Goal: Information Seeking & Learning: Learn about a topic

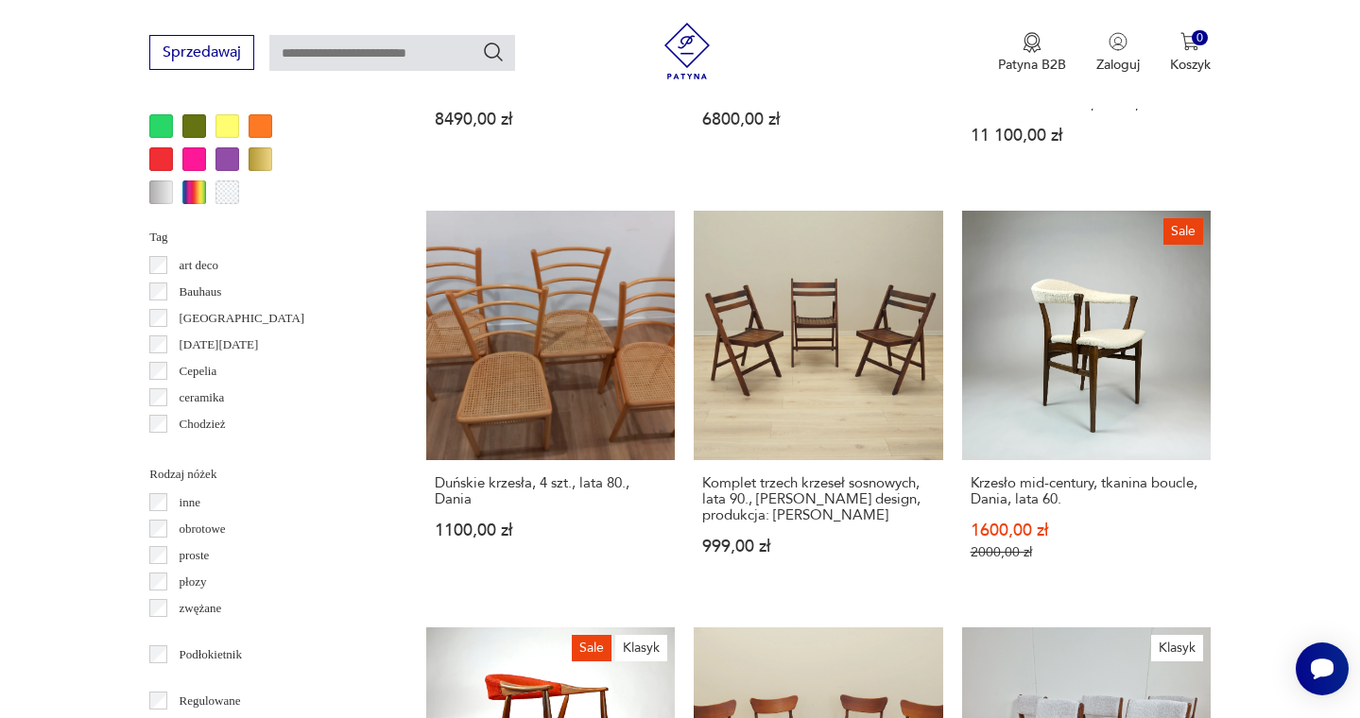
scroll to position [1921, 0]
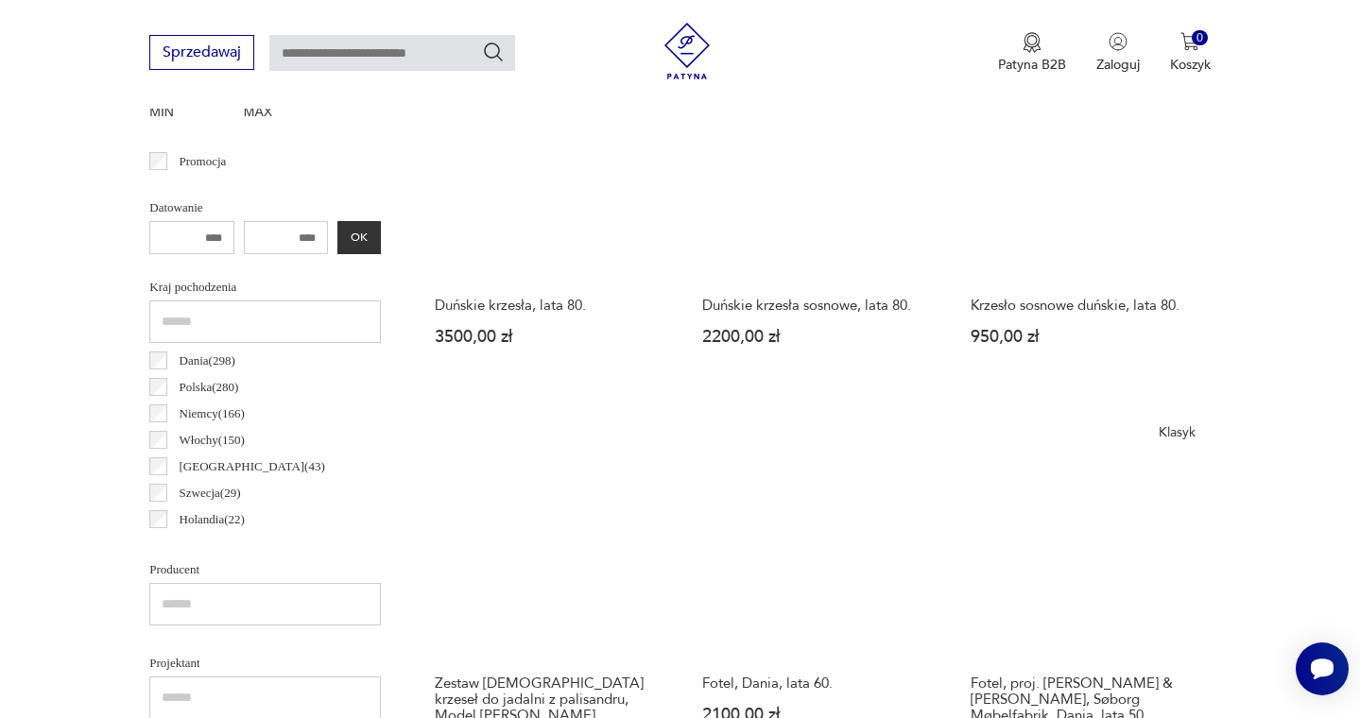
scroll to position [837, 0]
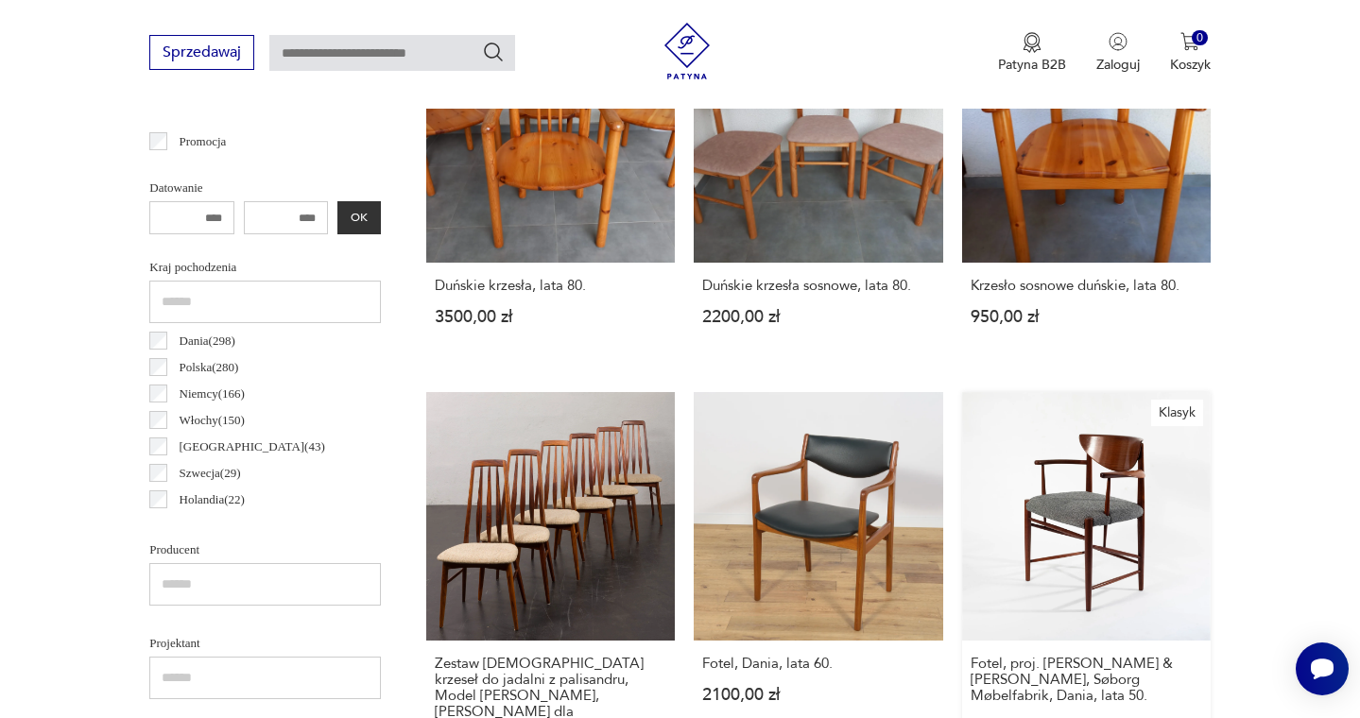
click at [962, 494] on link "Klasyk Fotel, proj. [PERSON_NAME] & [PERSON_NAME], Søborg Møbelfabrik, Dania, l…" at bounding box center [1086, 598] width 249 height 412
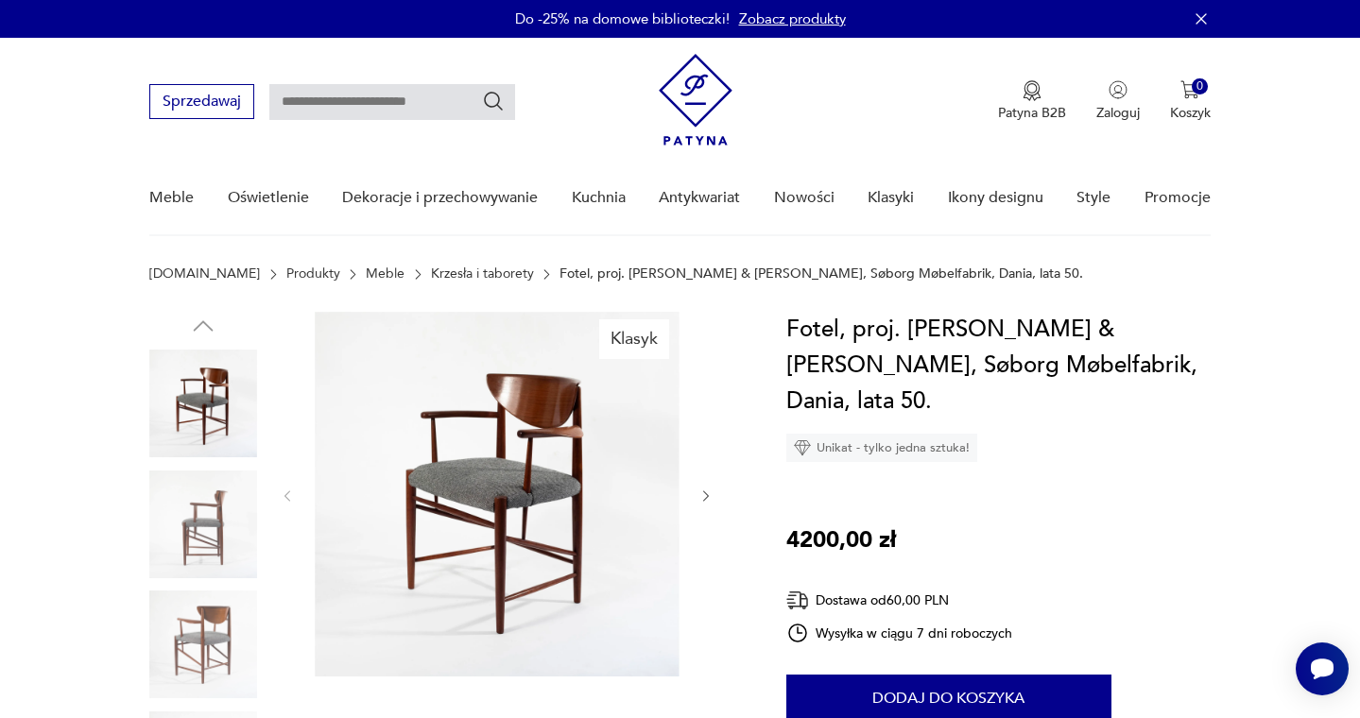
click at [210, 516] on img at bounding box center [203, 525] width 108 height 108
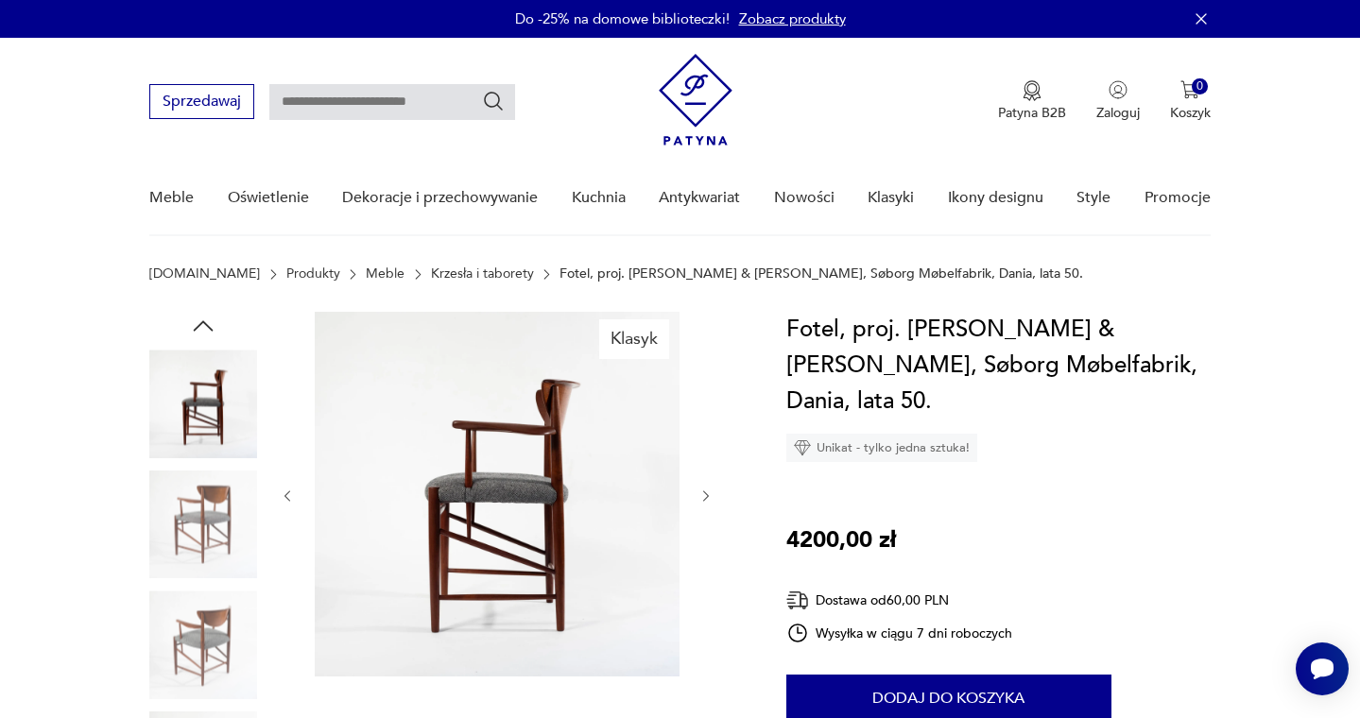
click at [229, 593] on img at bounding box center [203, 645] width 108 height 108
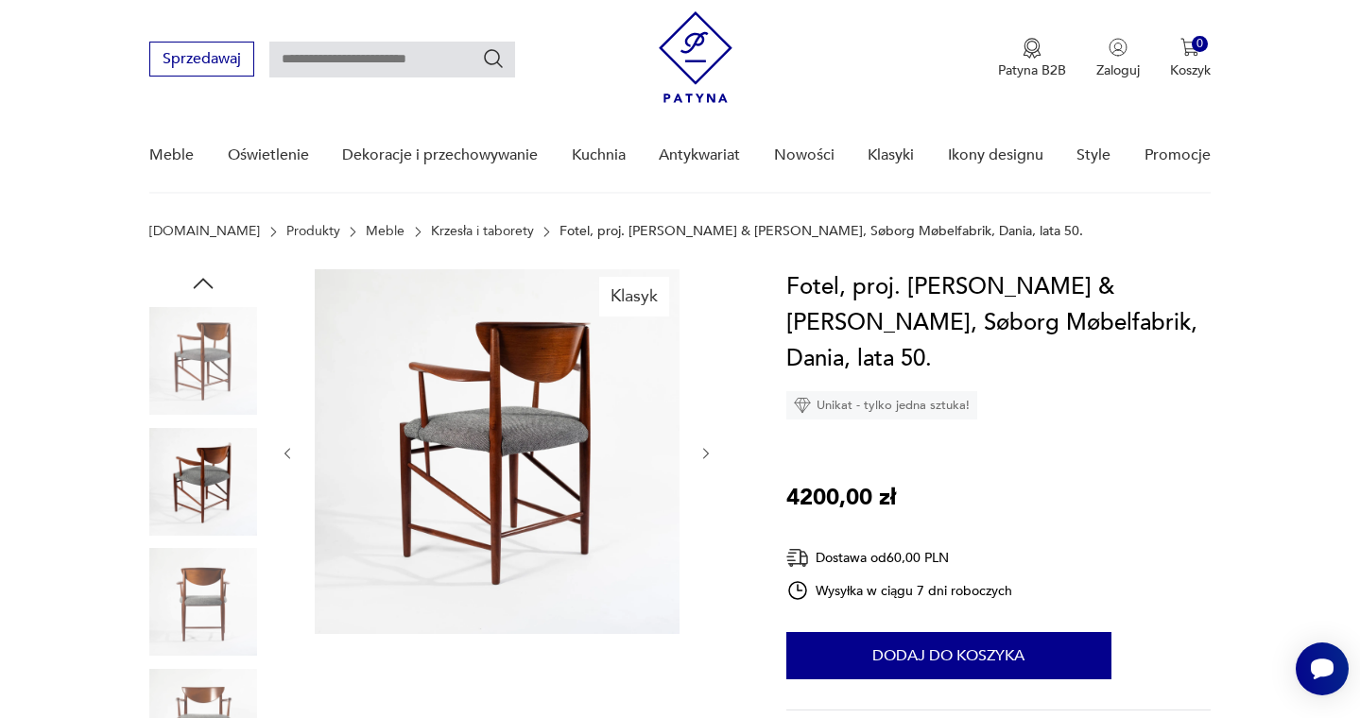
scroll to position [52, 0]
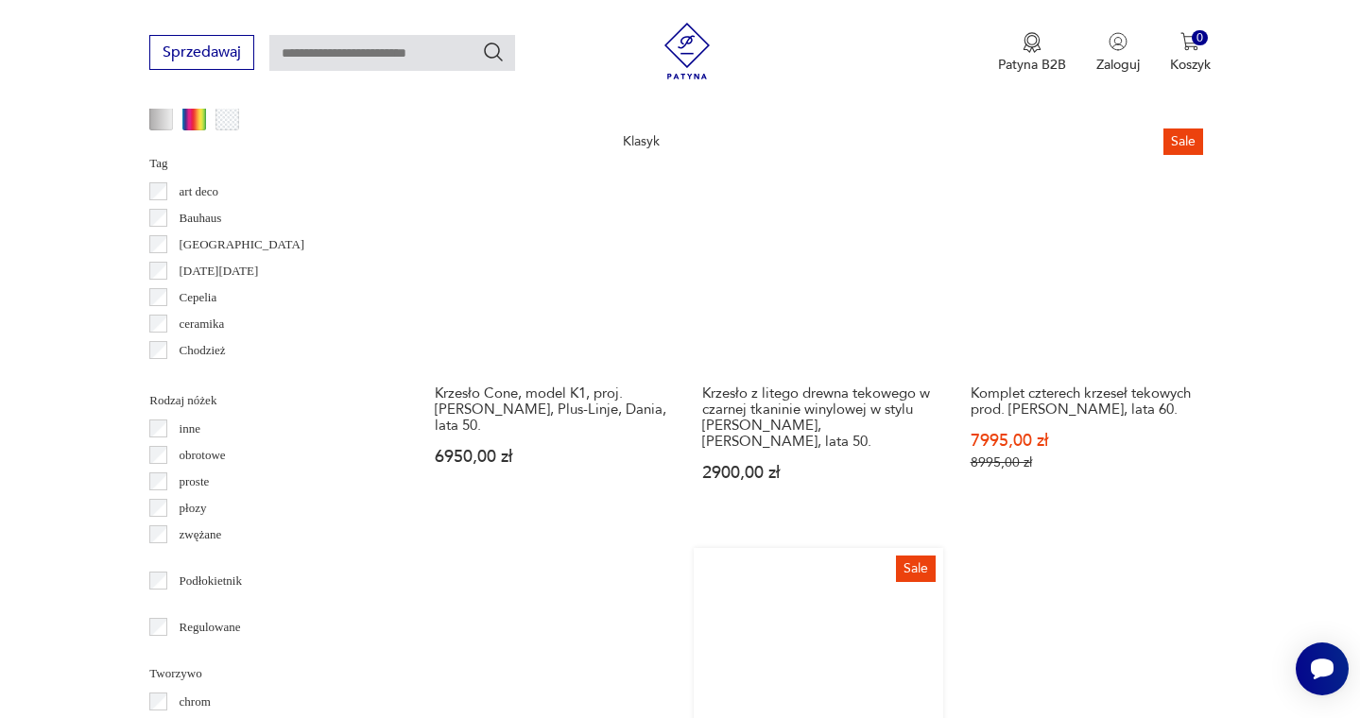
scroll to position [2007, 0]
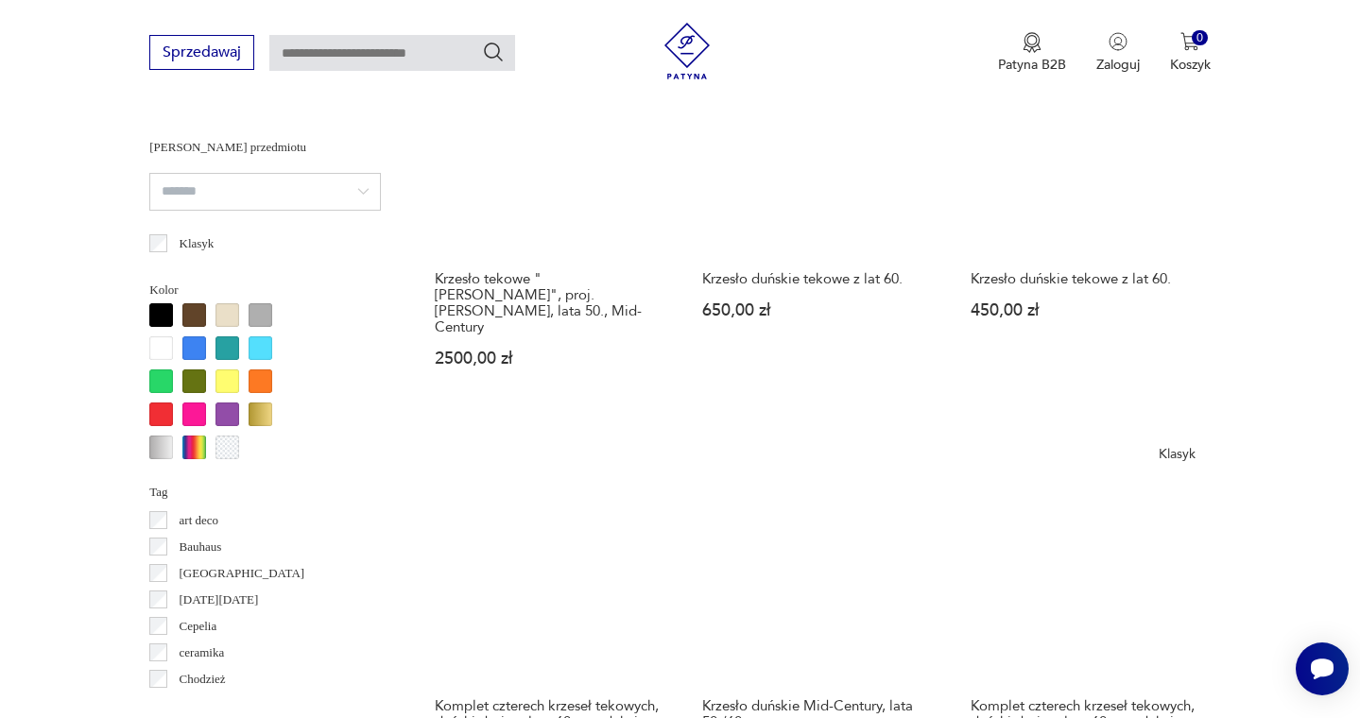
scroll to position [1664, 0]
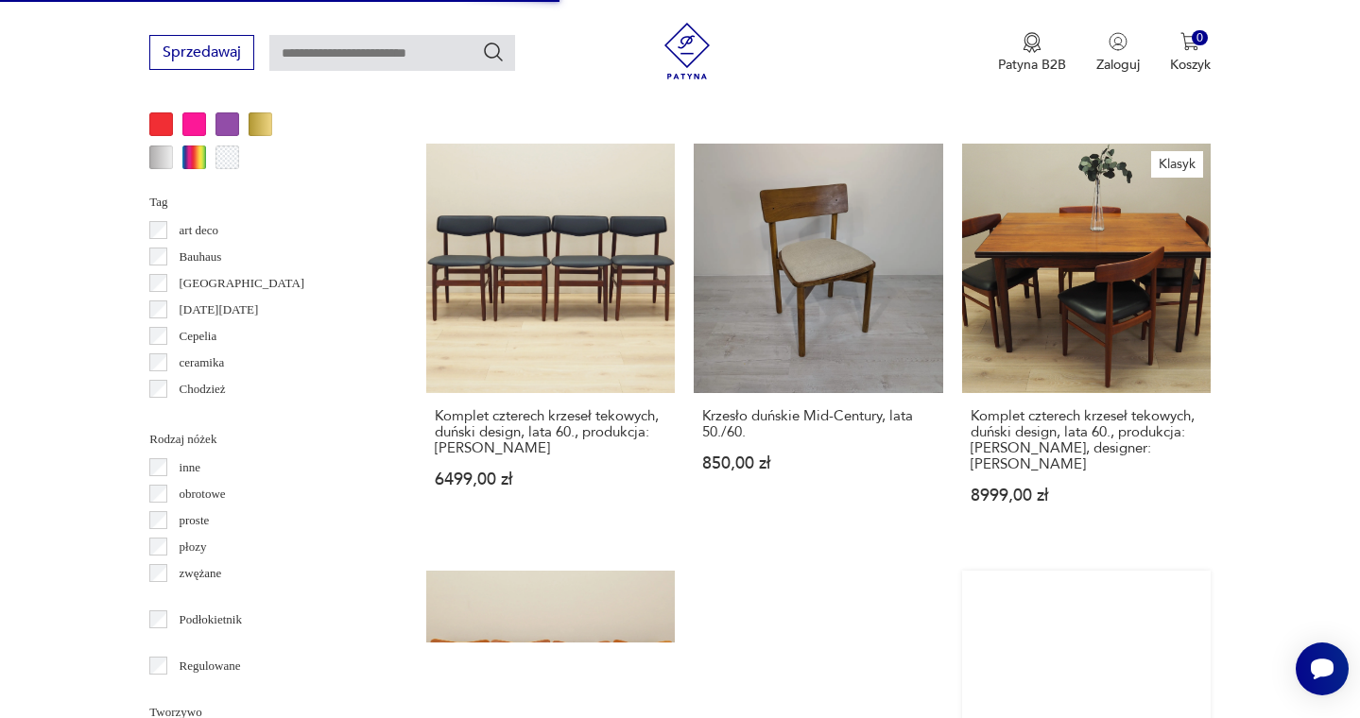
scroll to position [1954, 0]
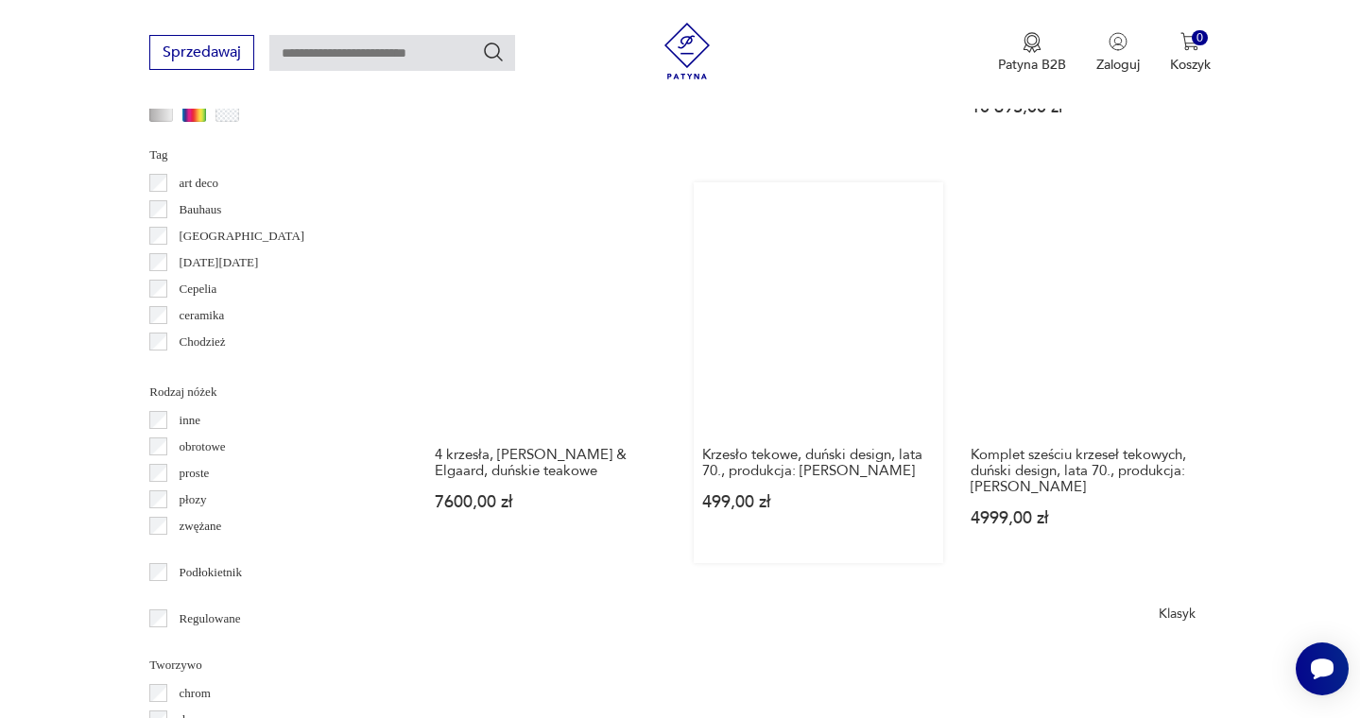
scroll to position [1998, 0]
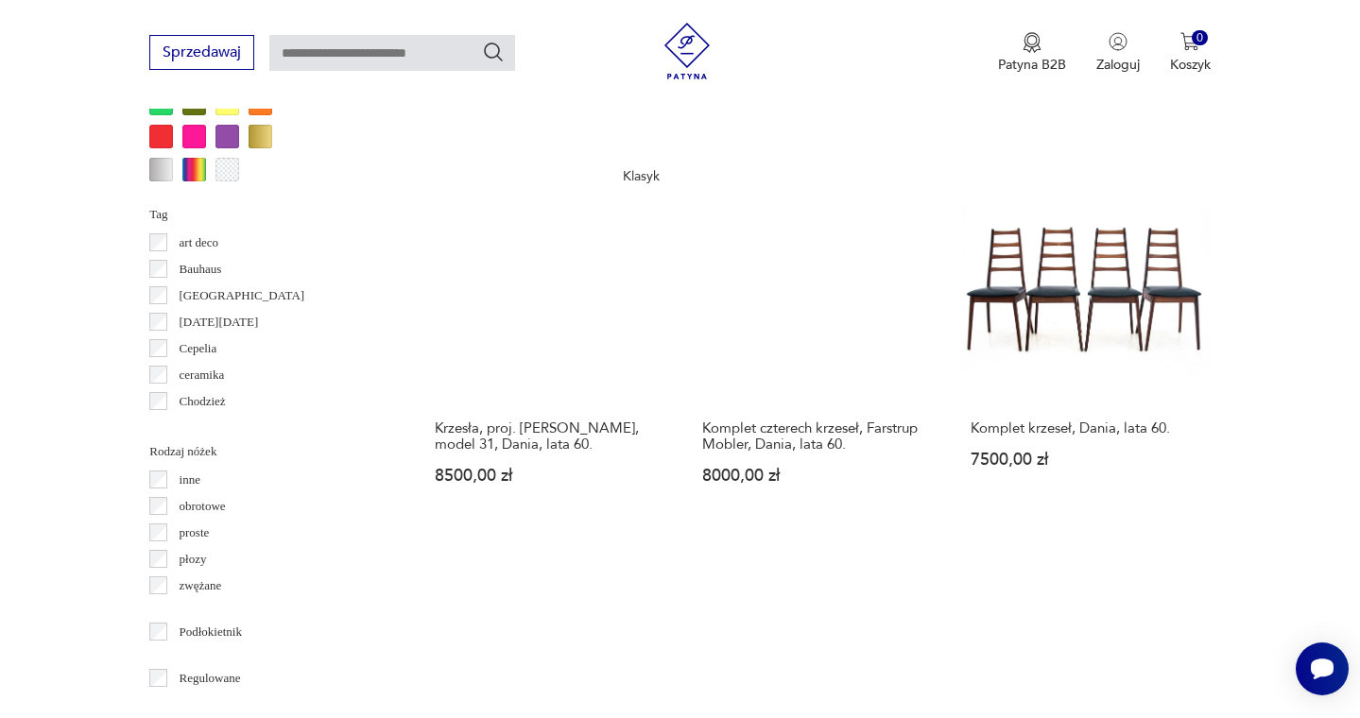
scroll to position [2000, 0]
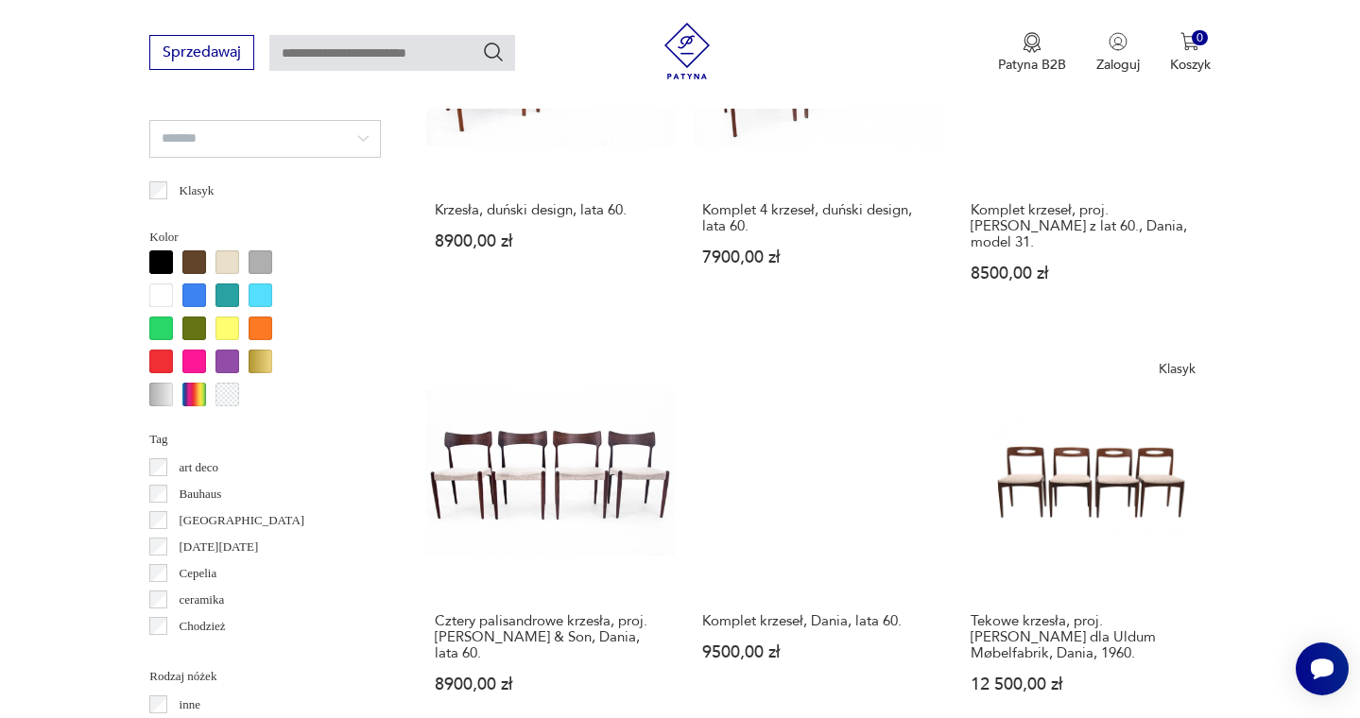
scroll to position [1717, 0]
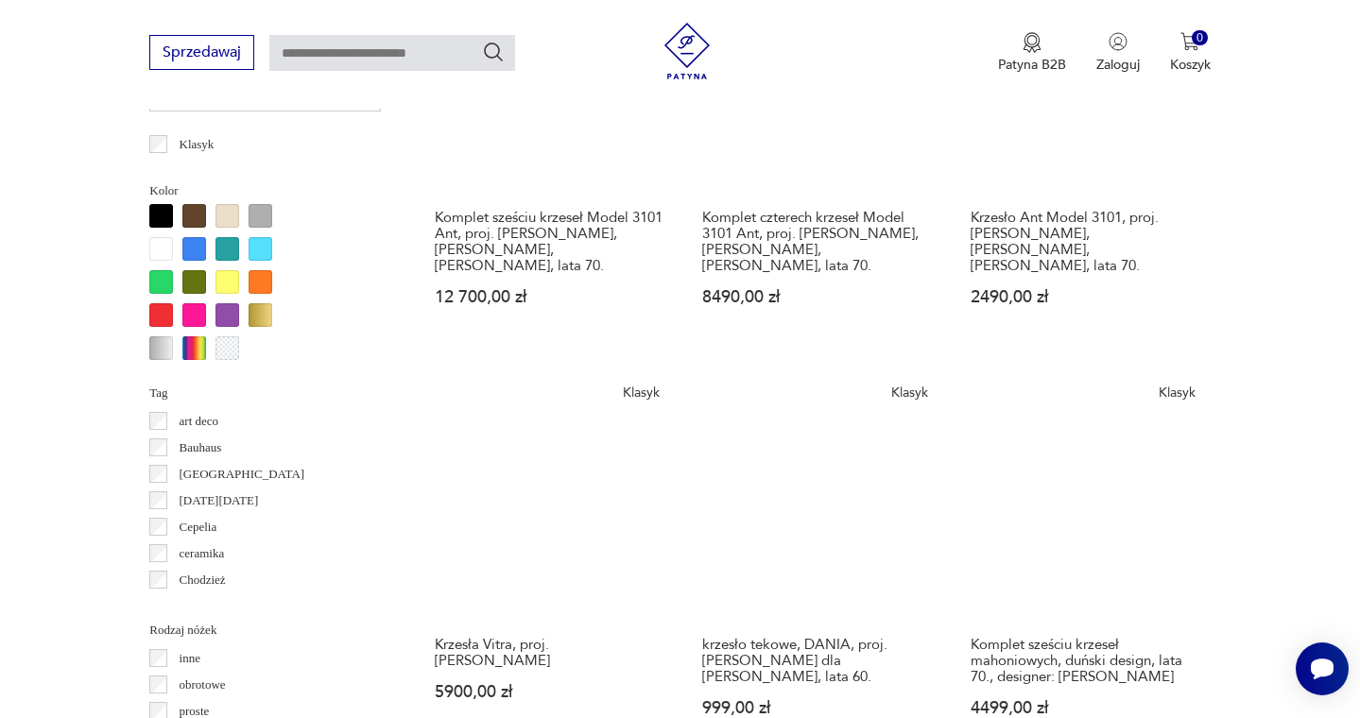
scroll to position [1763, 0]
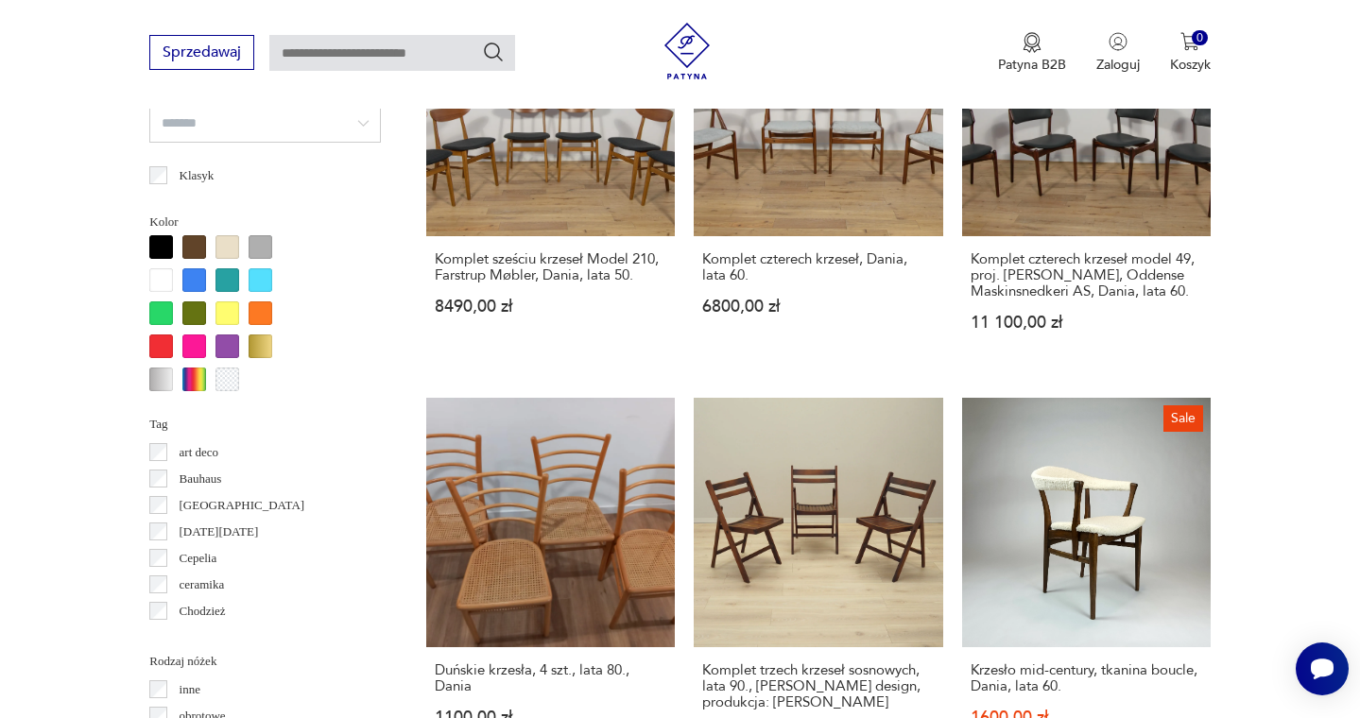
scroll to position [1732, 0]
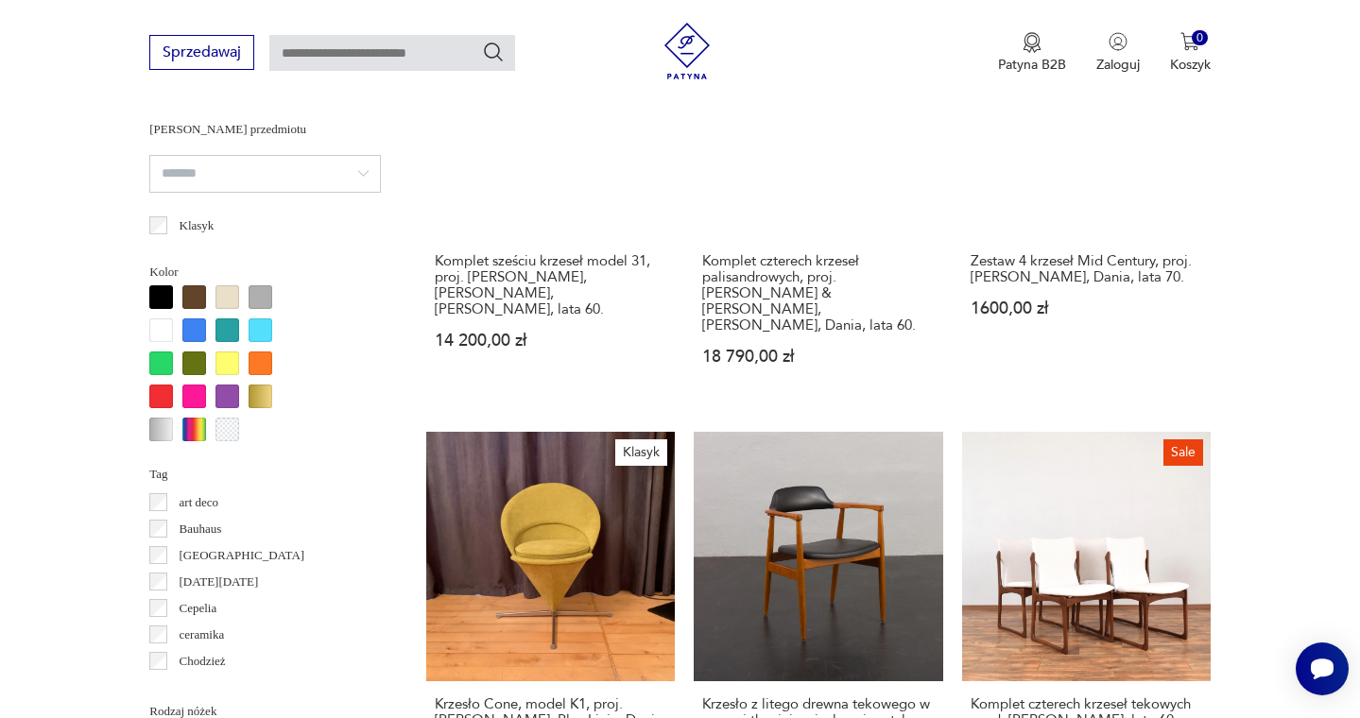
scroll to position [1684, 1]
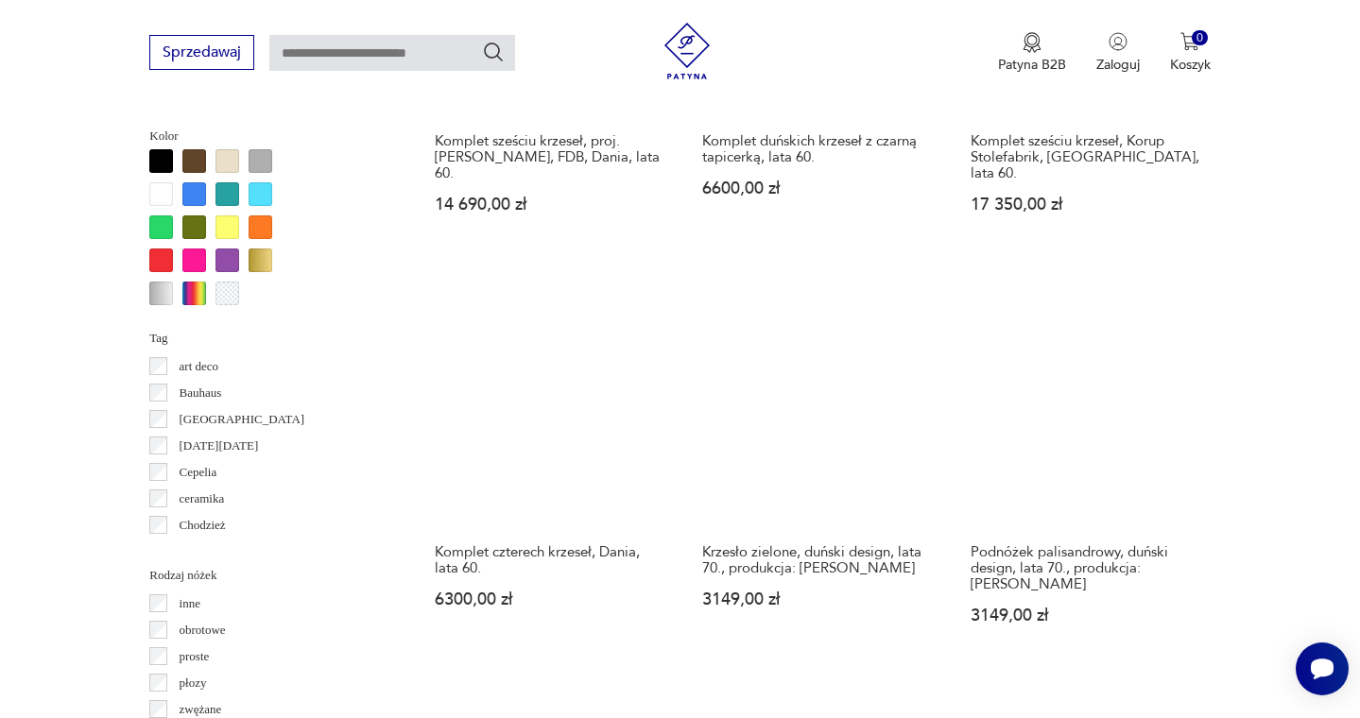
scroll to position [1818, 0]
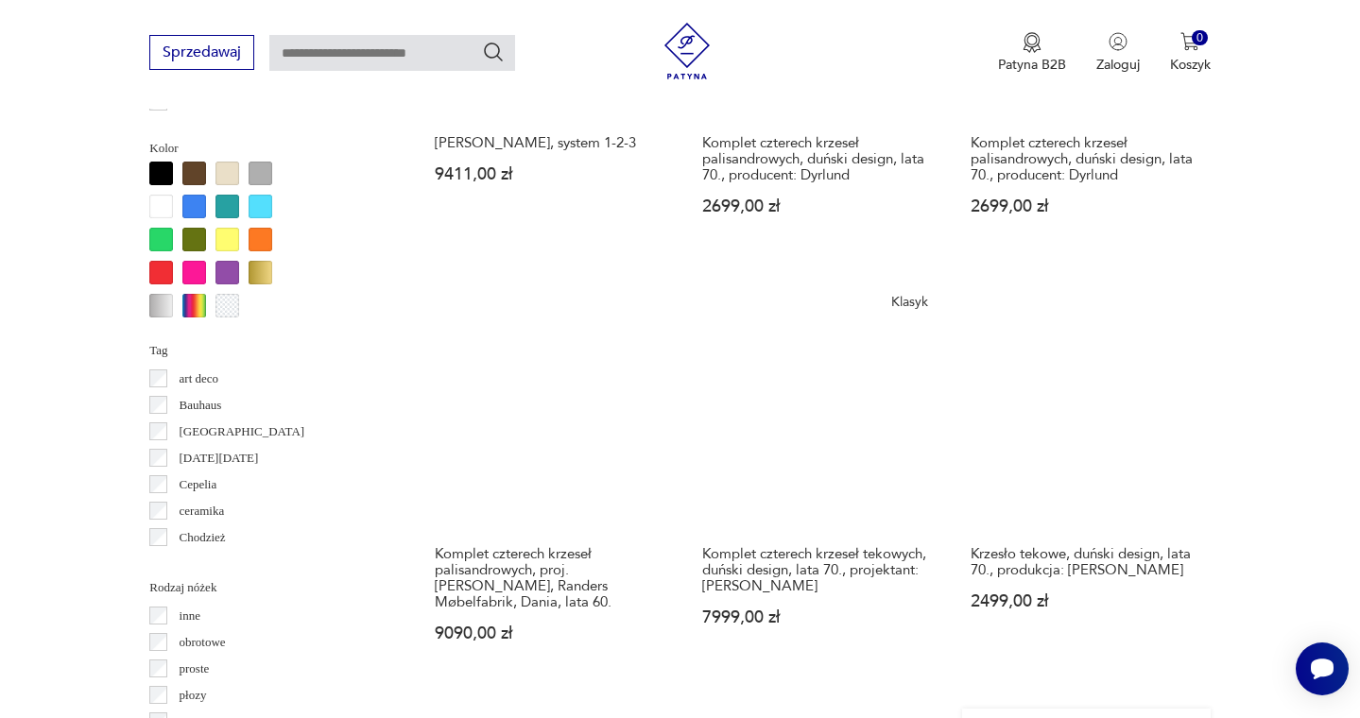
scroll to position [1828, 0]
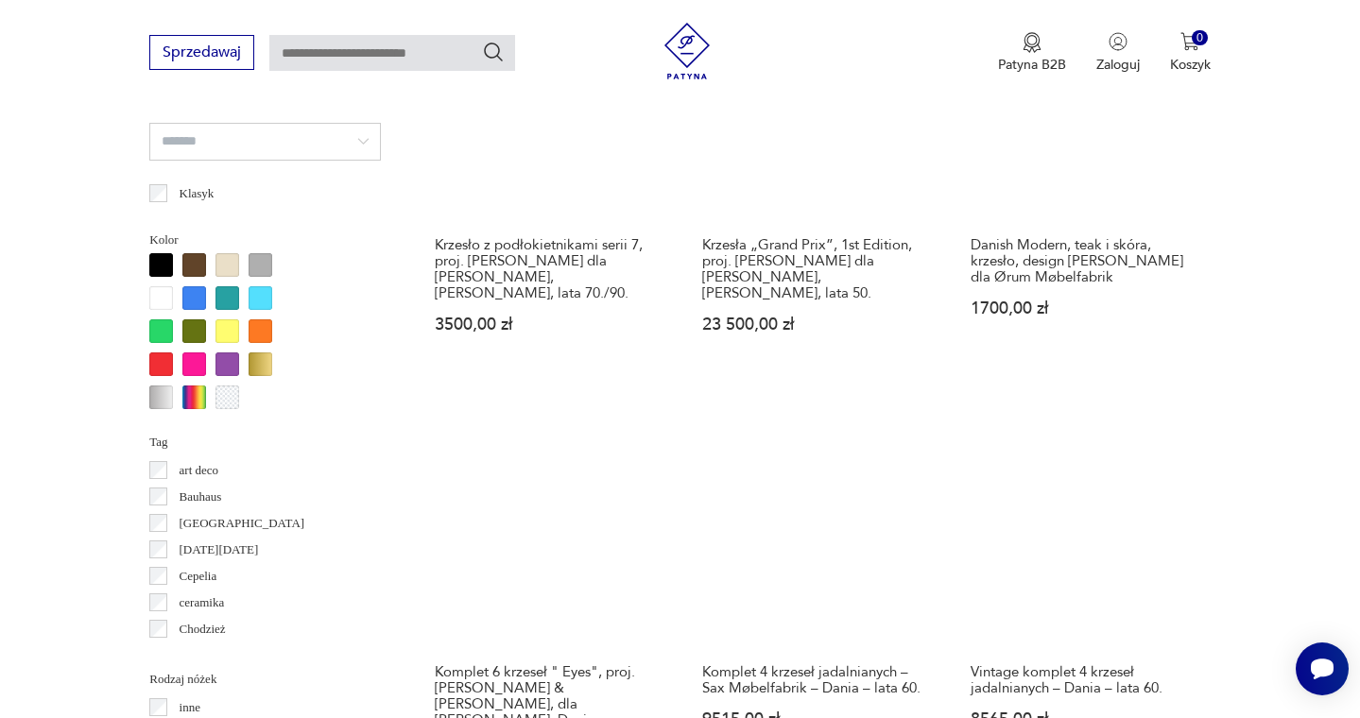
scroll to position [1714, 0]
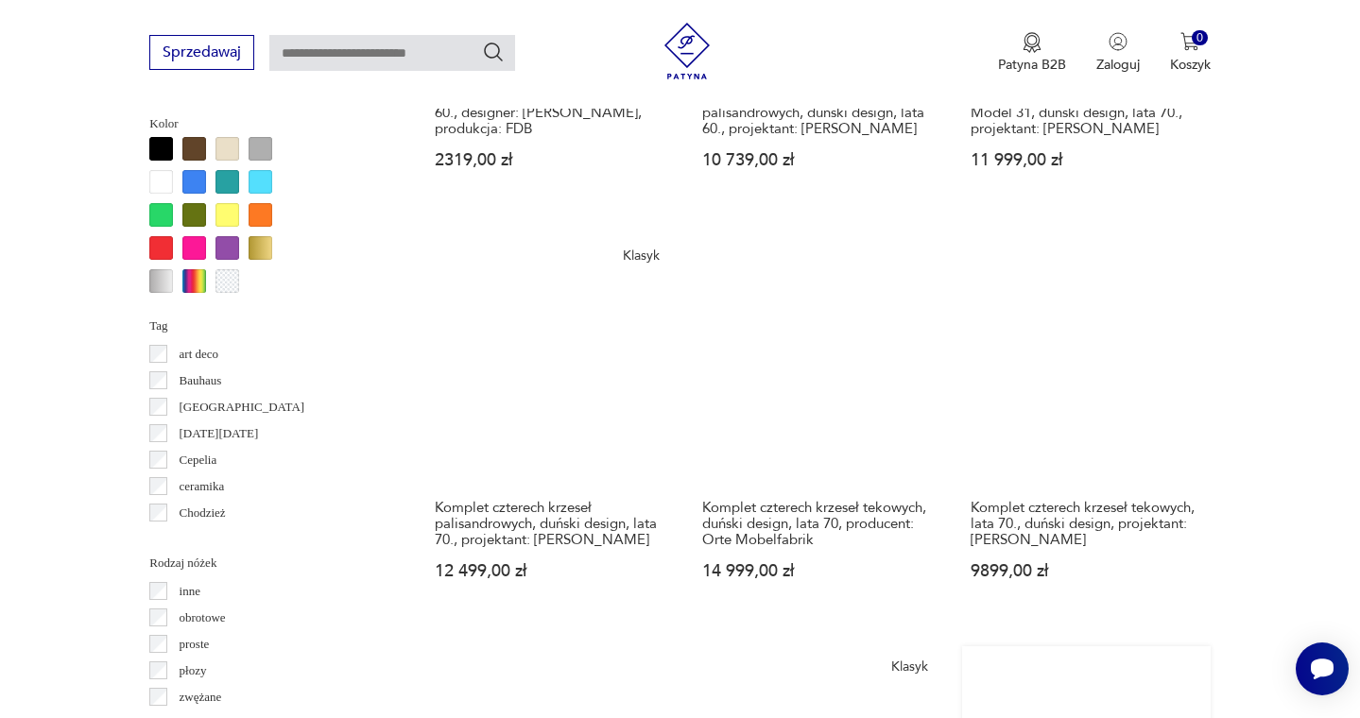
scroll to position [1841, 0]
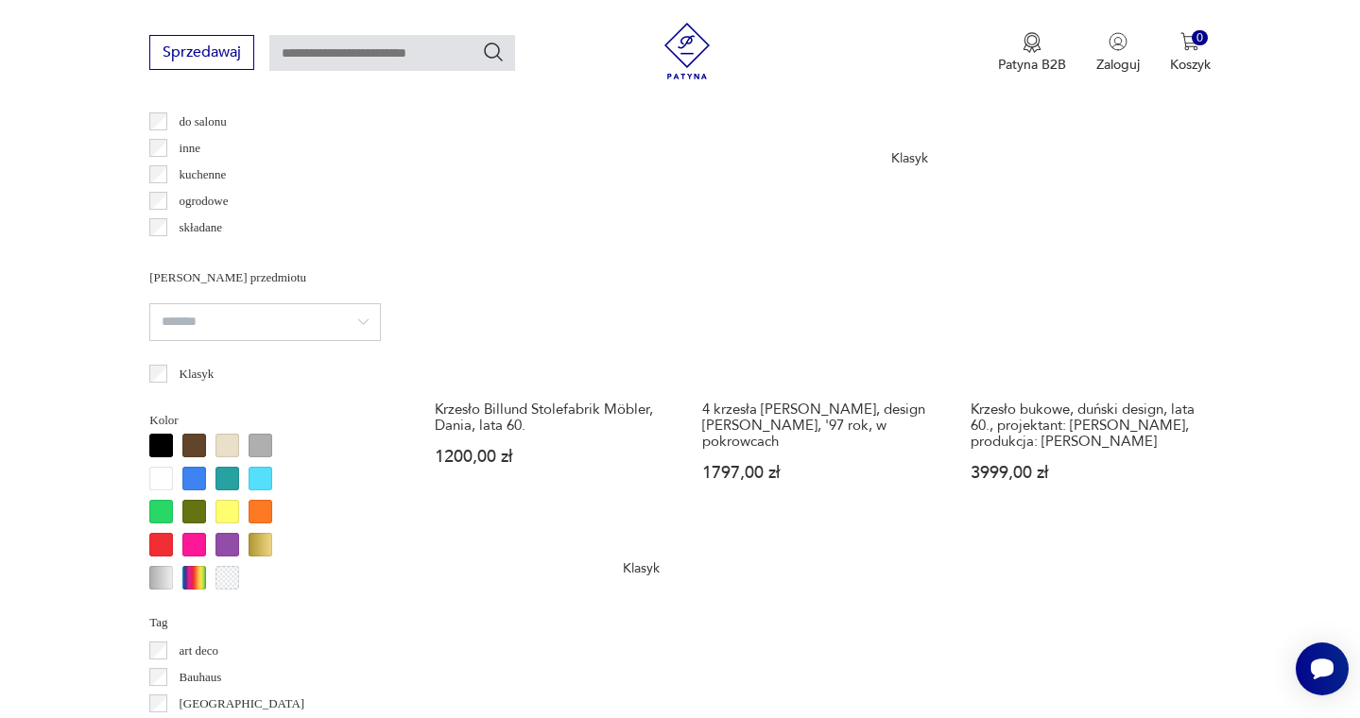
scroll to position [1537, 0]
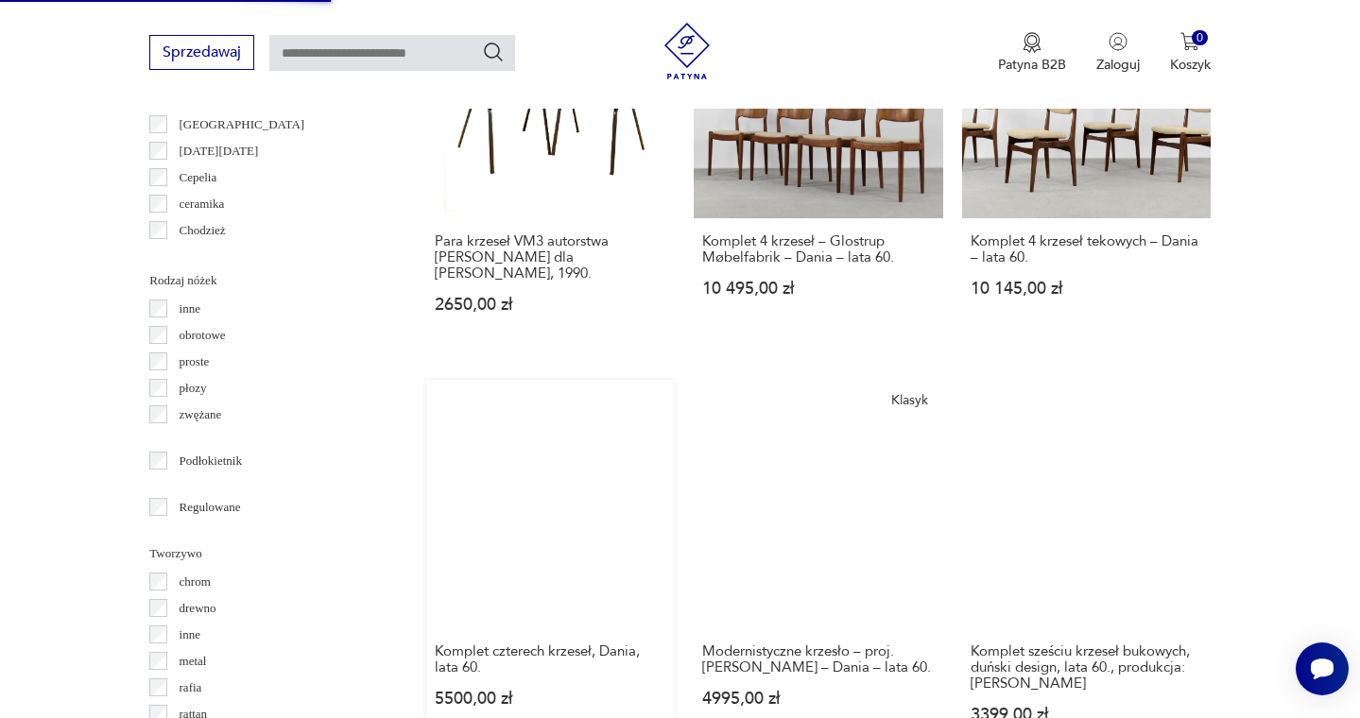
scroll to position [2118, 1]
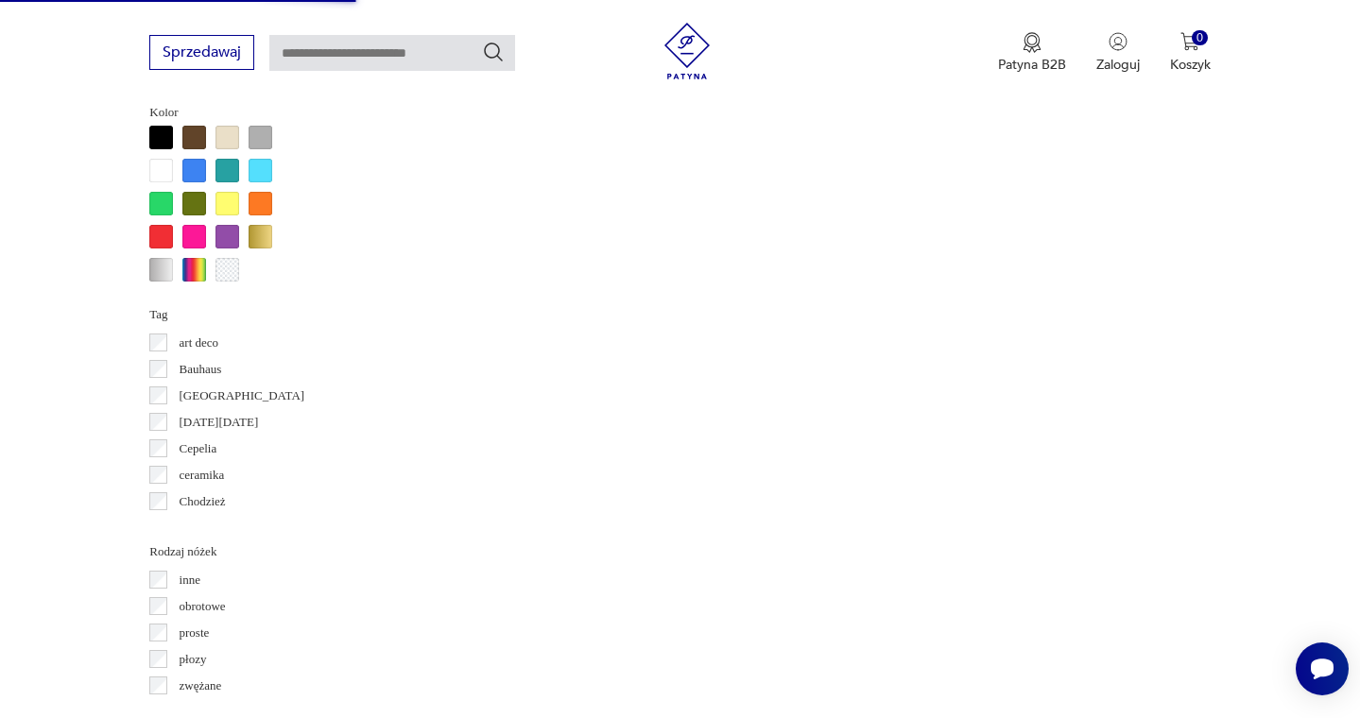
scroll to position [1840, 0]
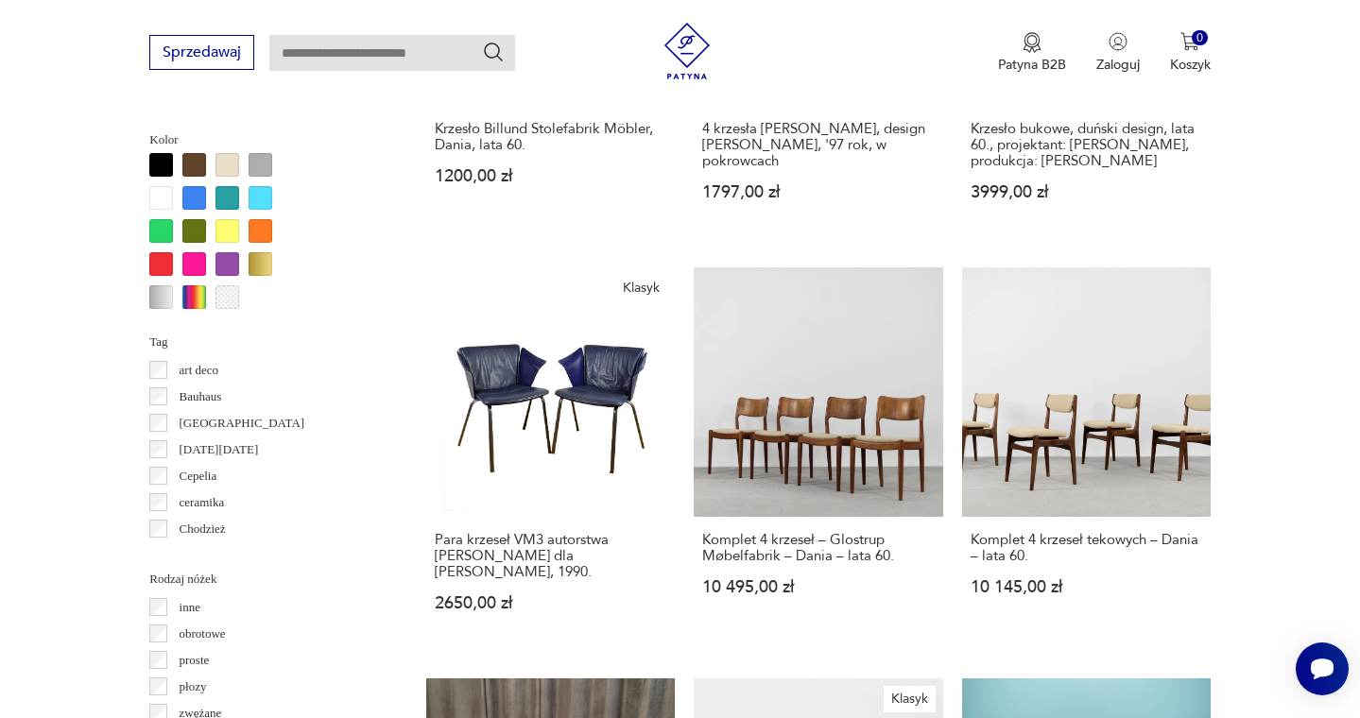
scroll to position [1814, 0]
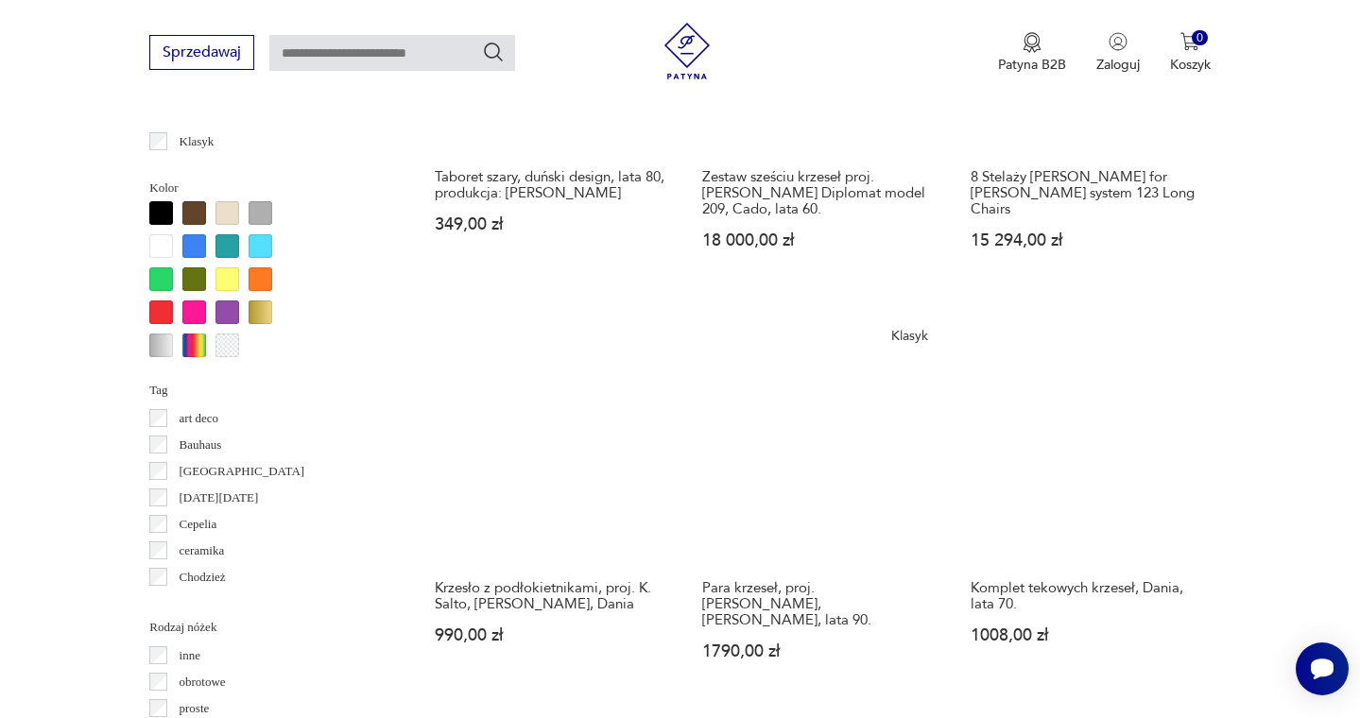
scroll to position [1760, 0]
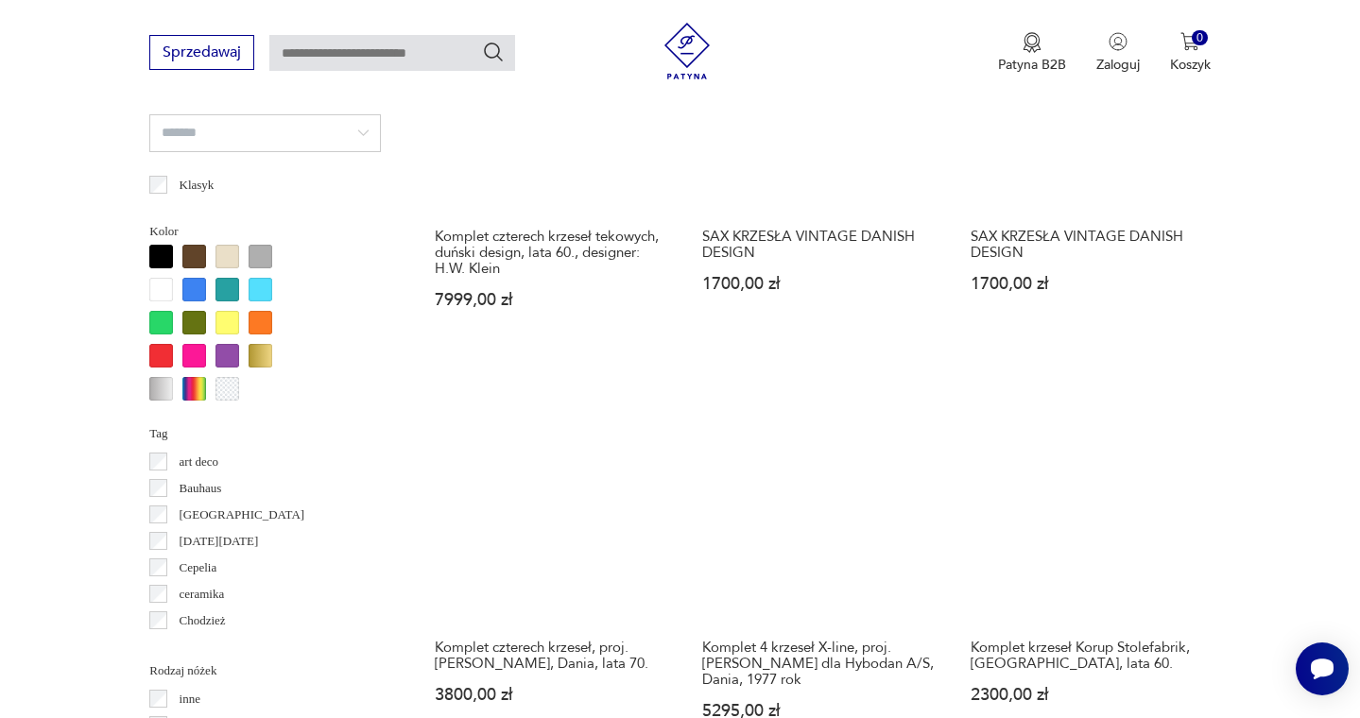
scroll to position [1740, 0]
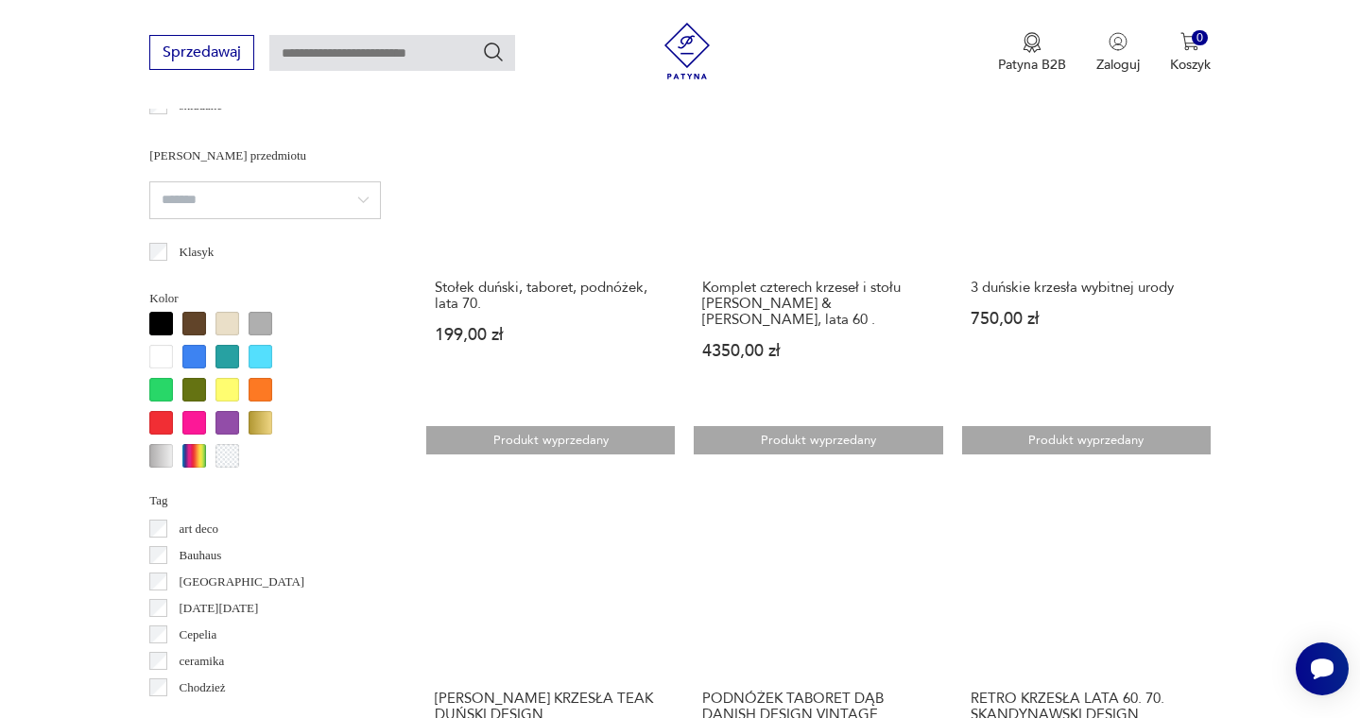
scroll to position [1685, 0]
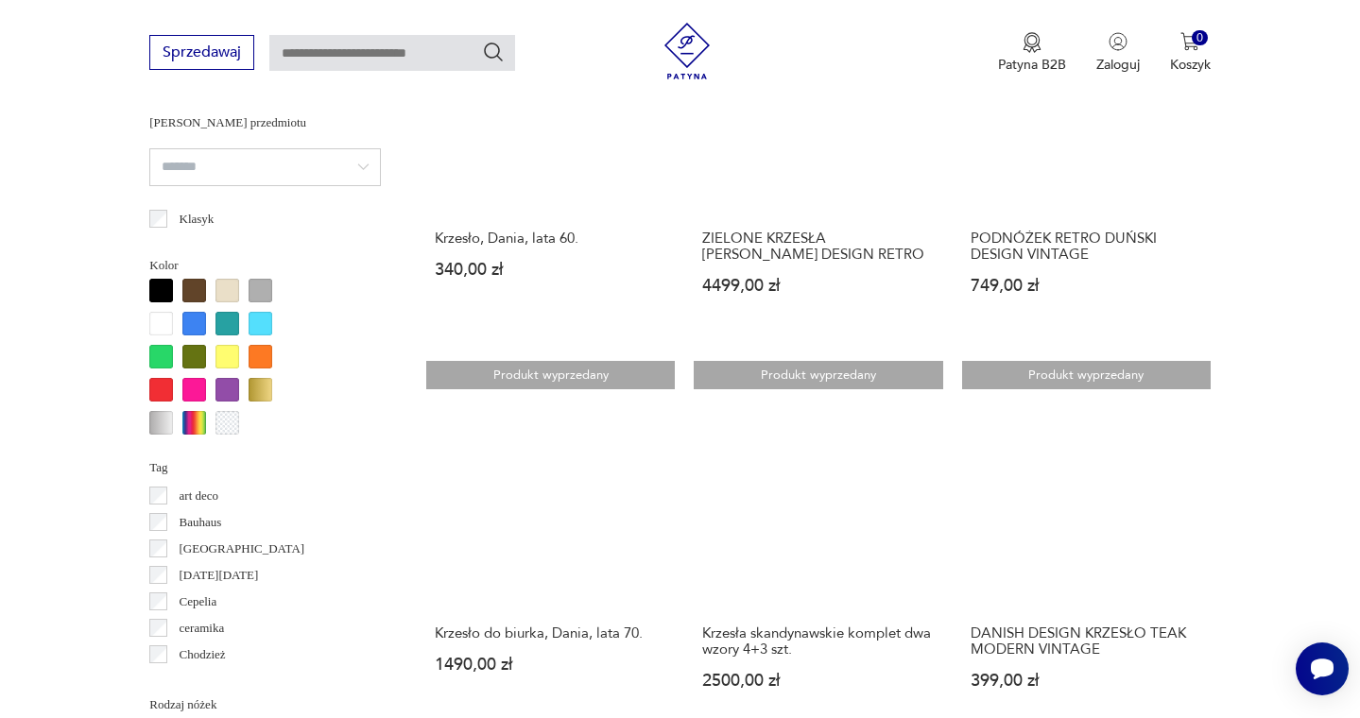
scroll to position [1705, 0]
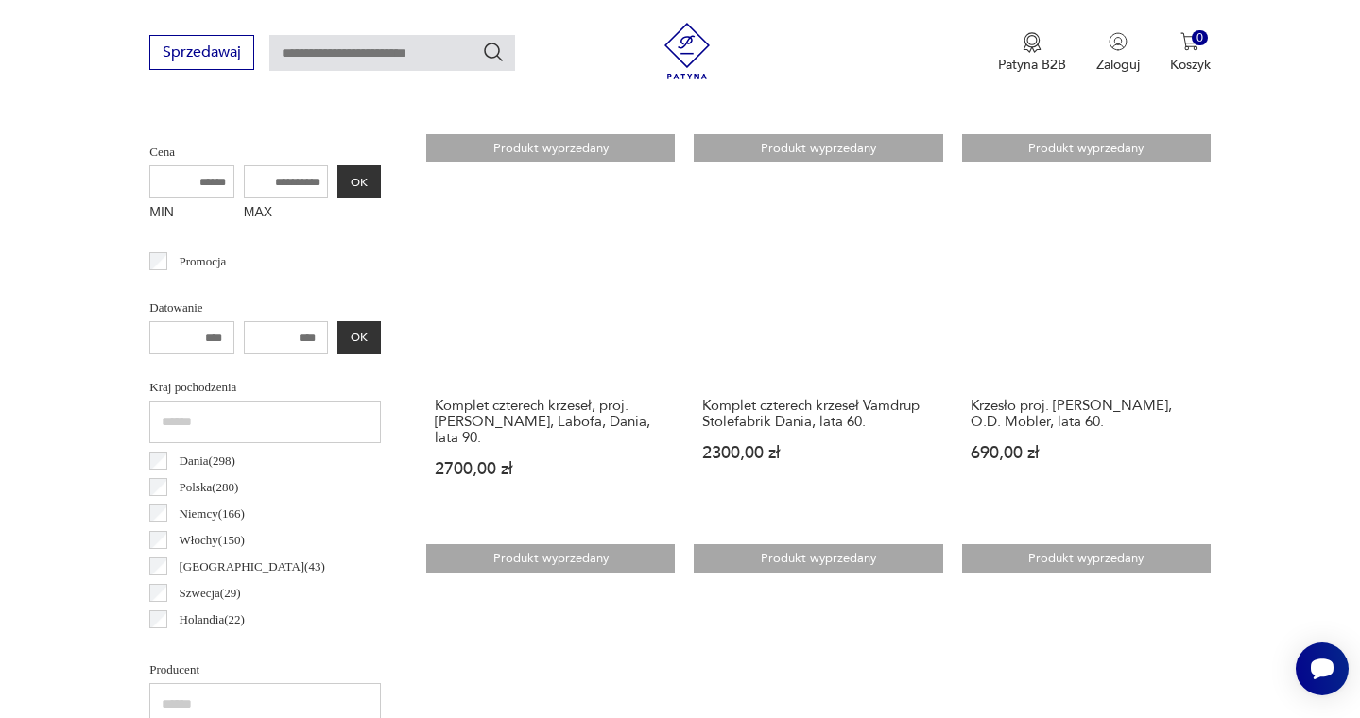
scroll to position [503, 0]
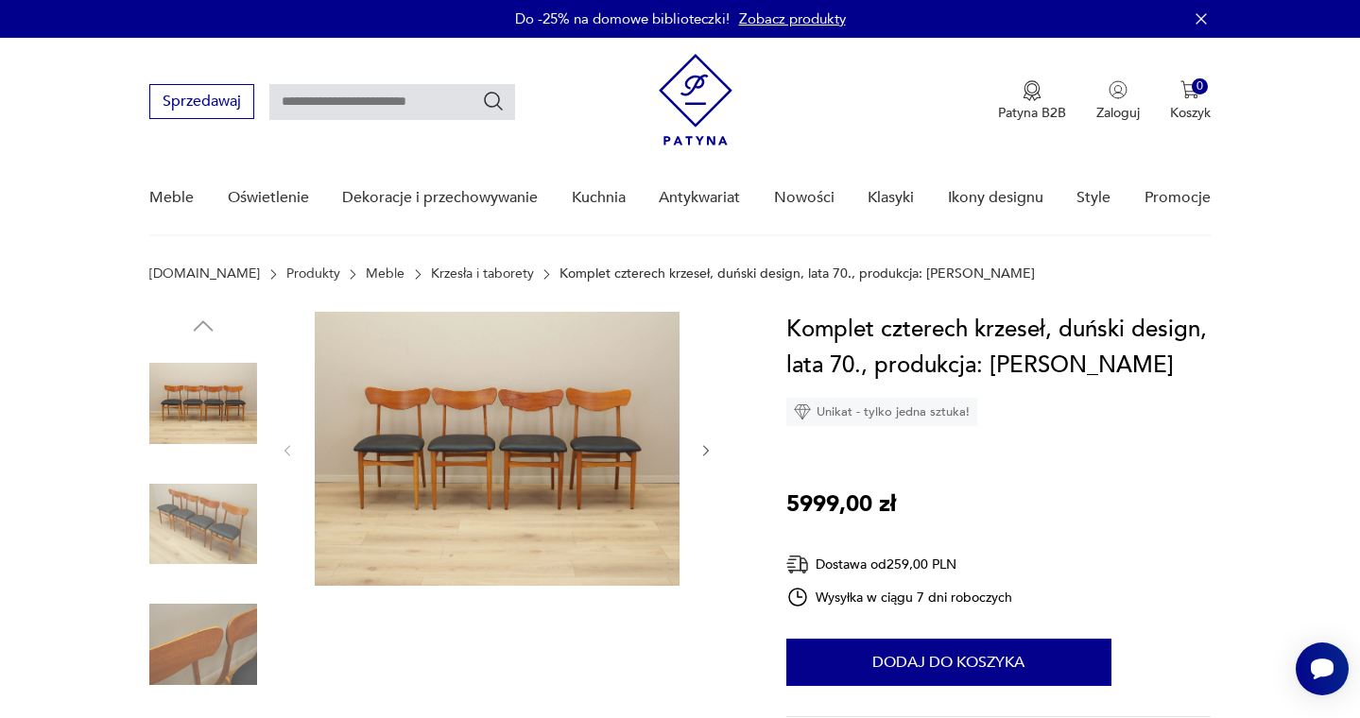
click at [713, 454] on icon "button" at bounding box center [707, 451] width 16 height 16
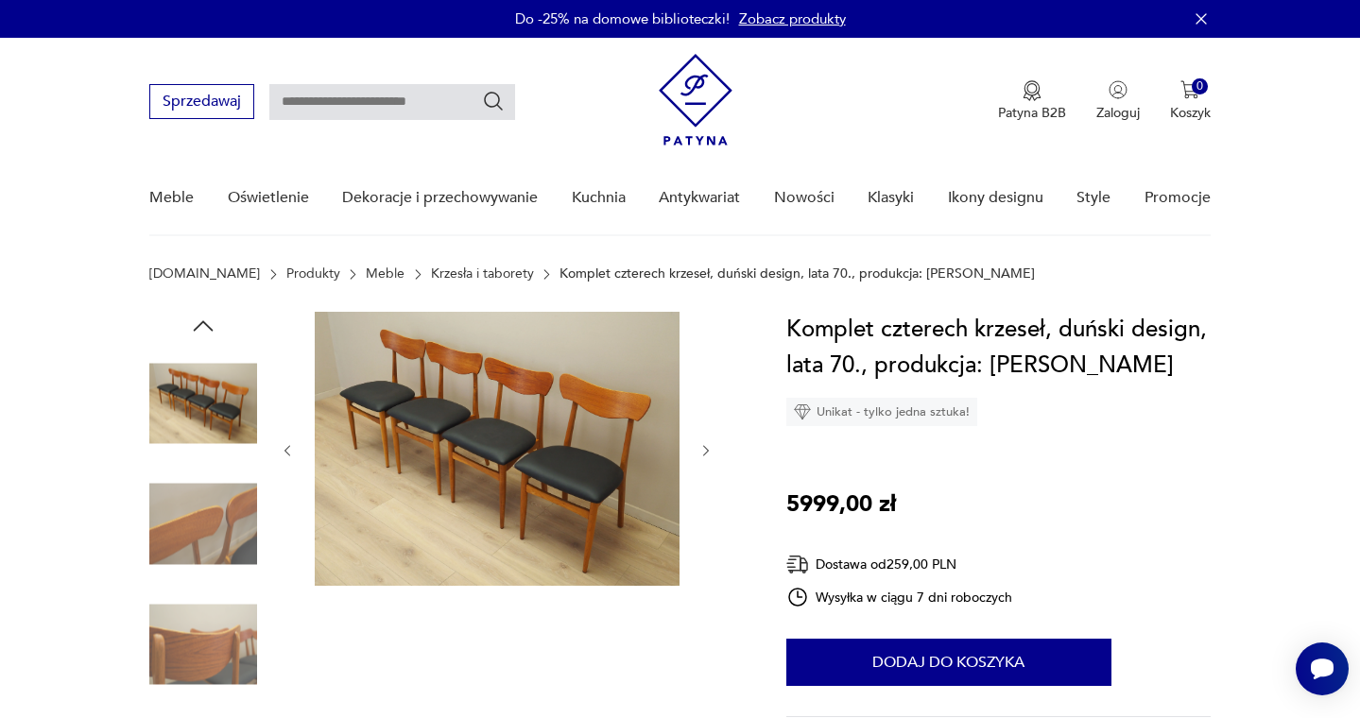
click at [713, 454] on icon "button" at bounding box center [707, 451] width 16 height 16
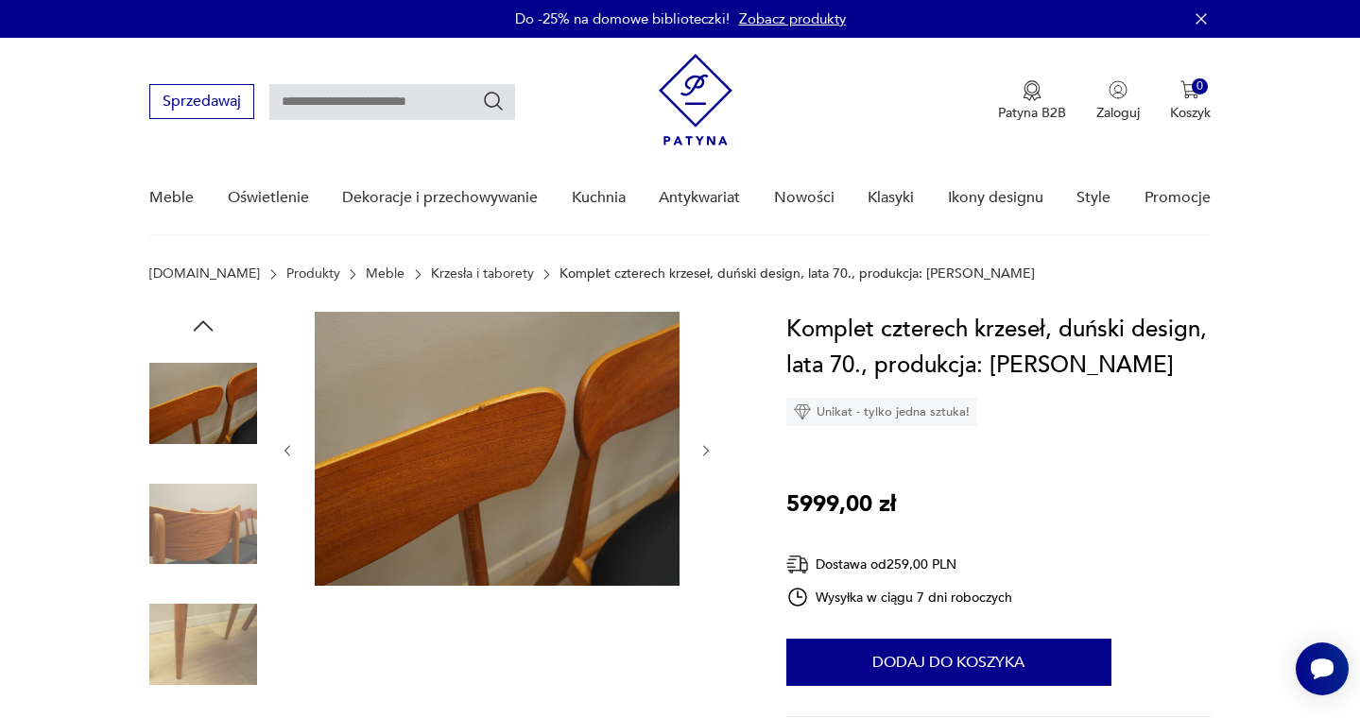
click at [713, 454] on icon "button" at bounding box center [707, 451] width 16 height 16
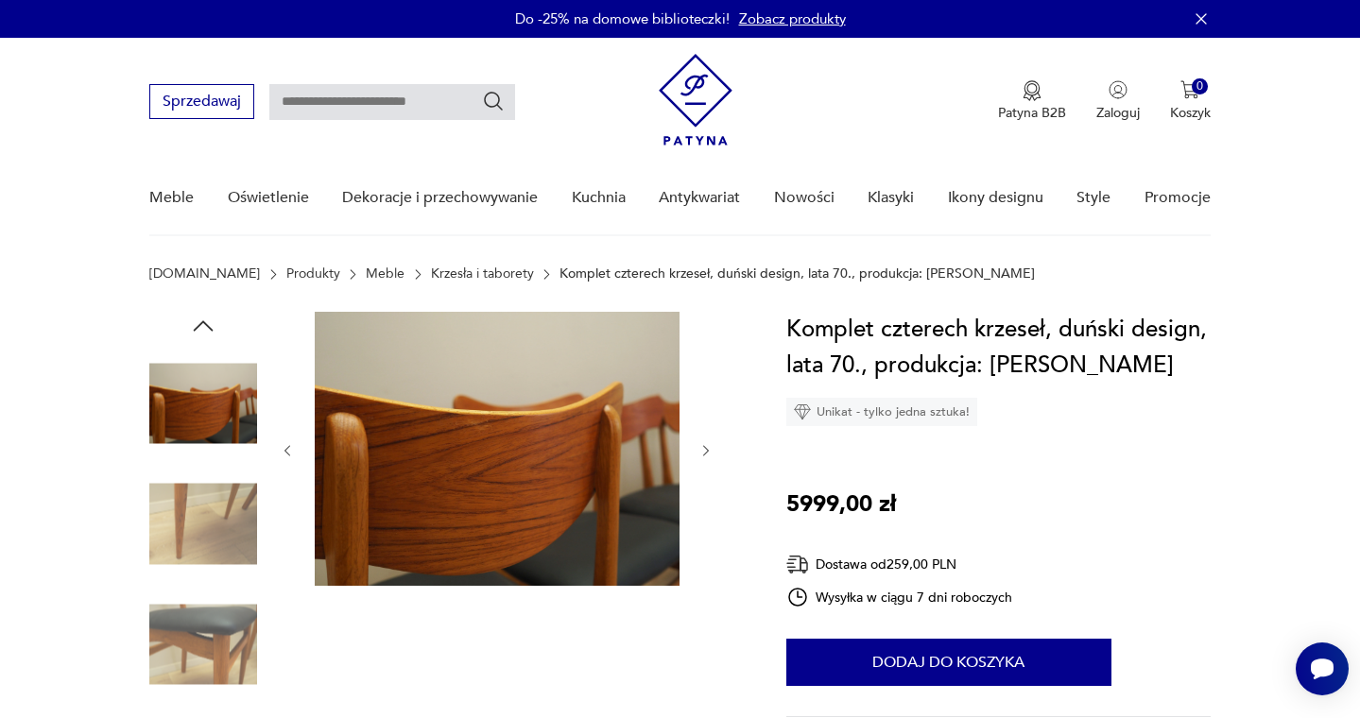
click at [713, 454] on icon "button" at bounding box center [707, 451] width 16 height 16
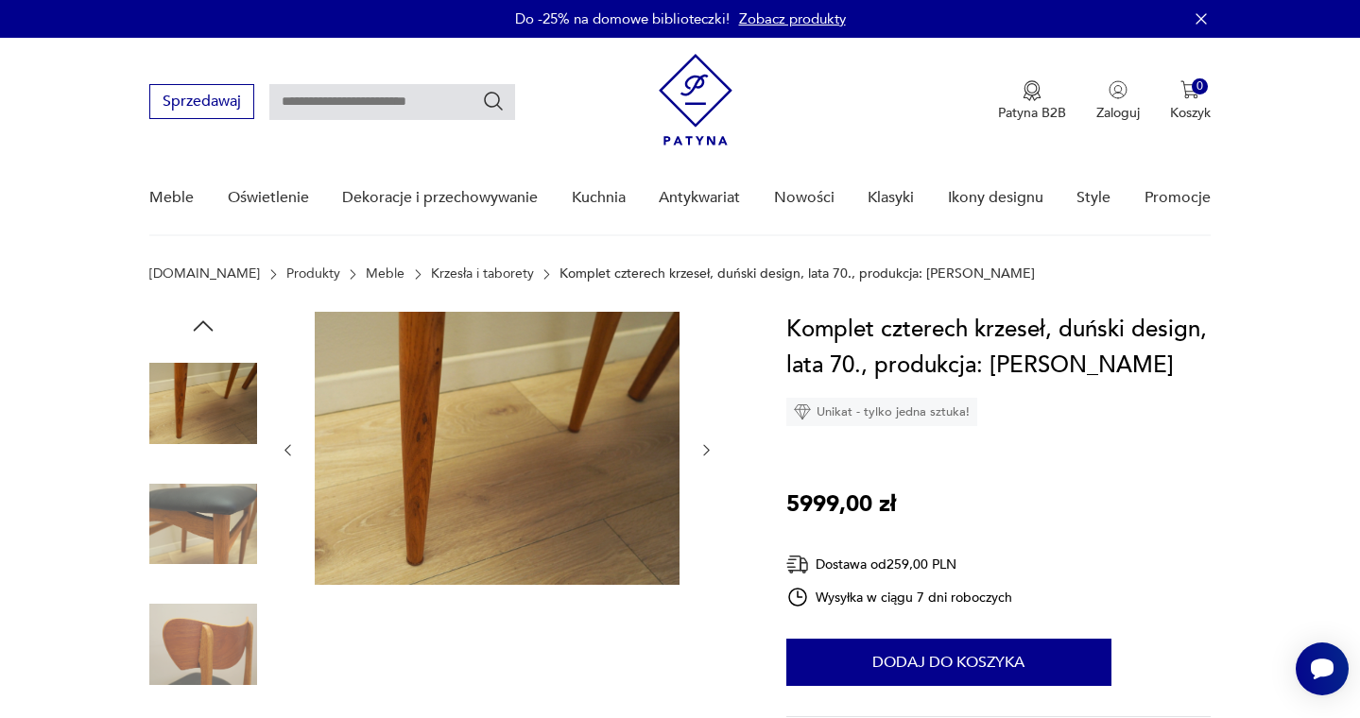
click at [713, 454] on icon "button" at bounding box center [707, 450] width 16 height 16
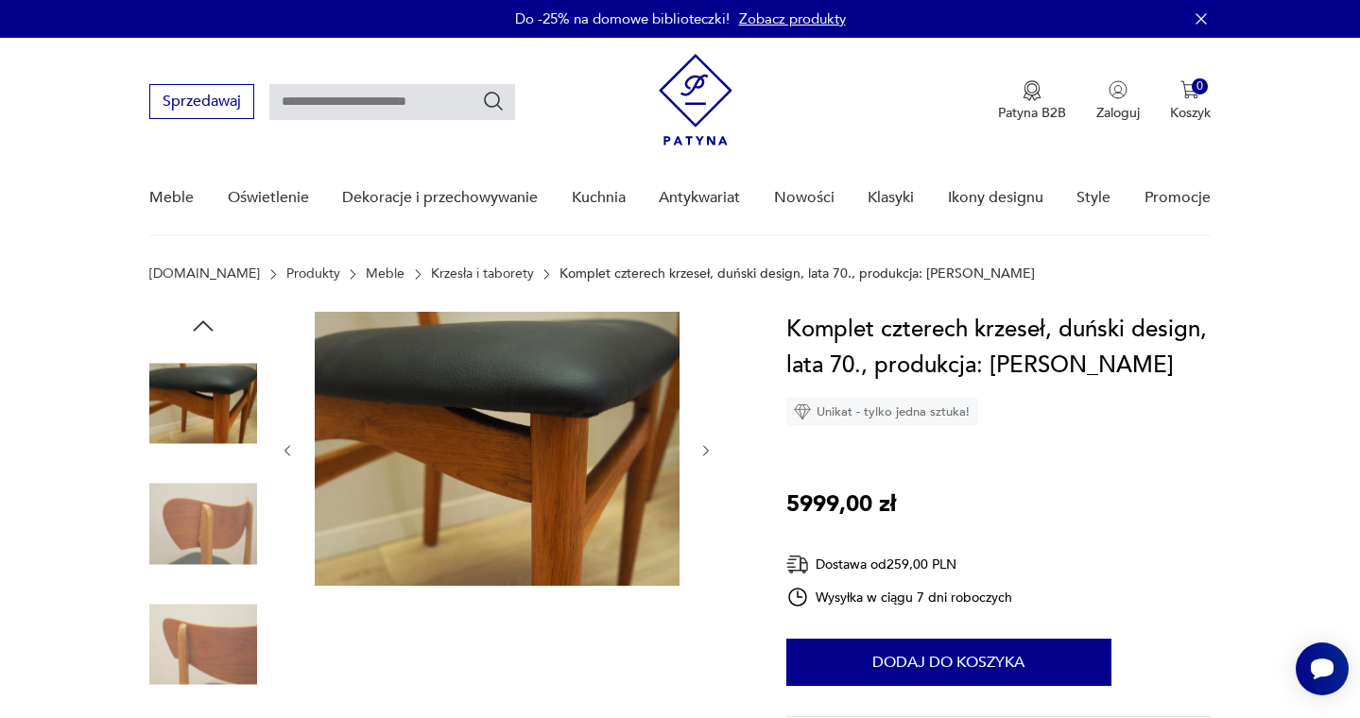
click at [713, 454] on icon "button" at bounding box center [707, 451] width 16 height 16
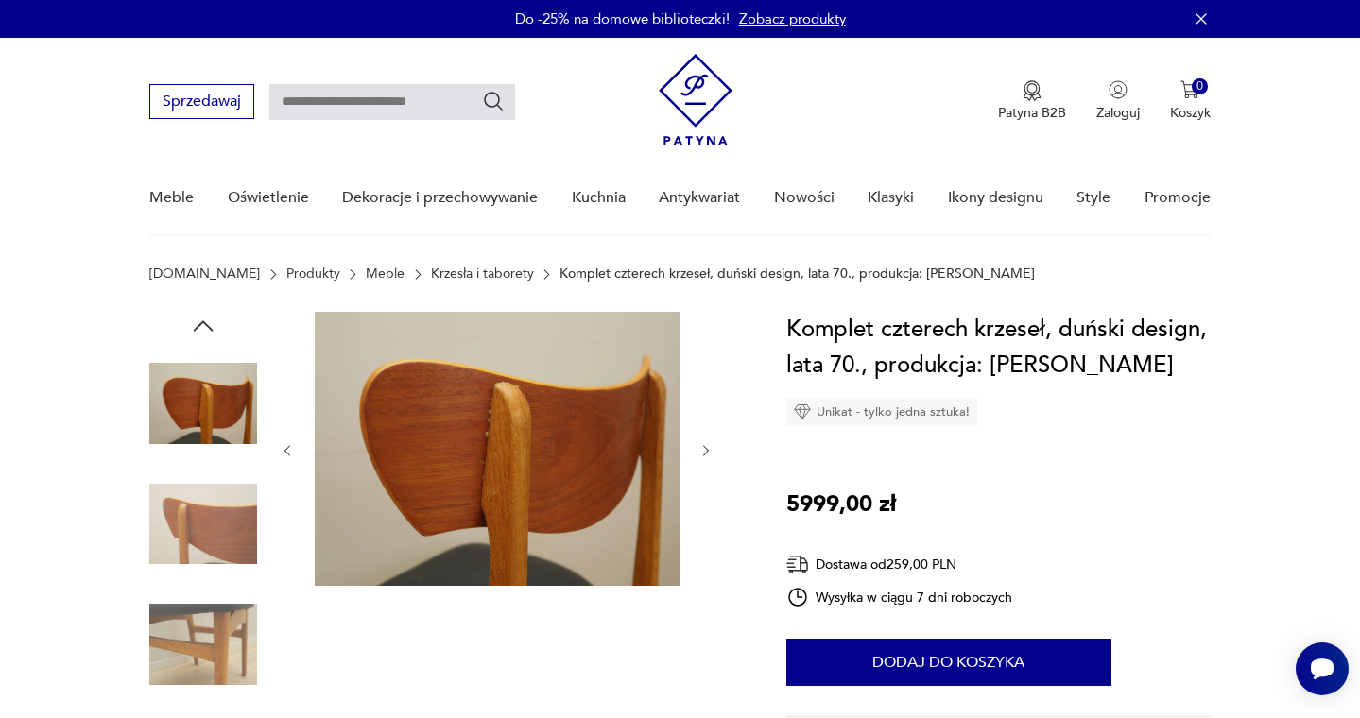
click at [713, 454] on icon "button" at bounding box center [707, 451] width 16 height 16
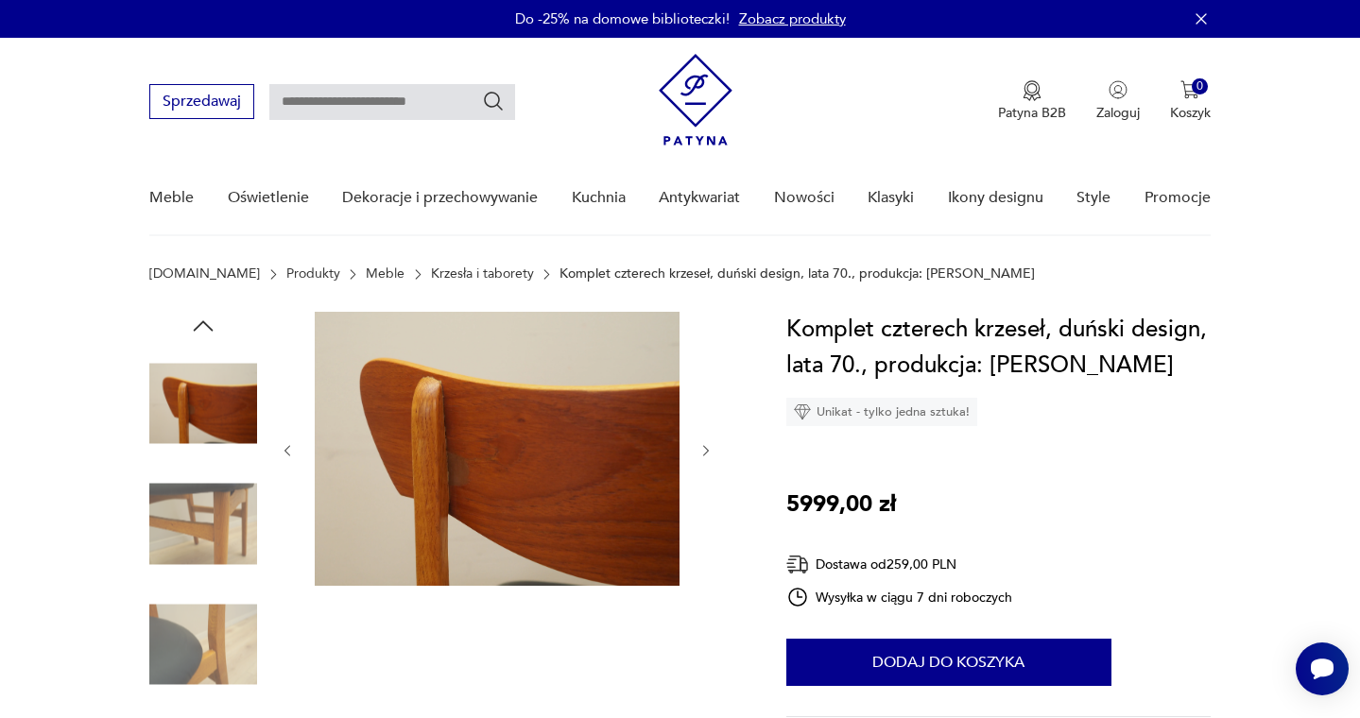
click at [713, 454] on icon "button" at bounding box center [707, 451] width 16 height 16
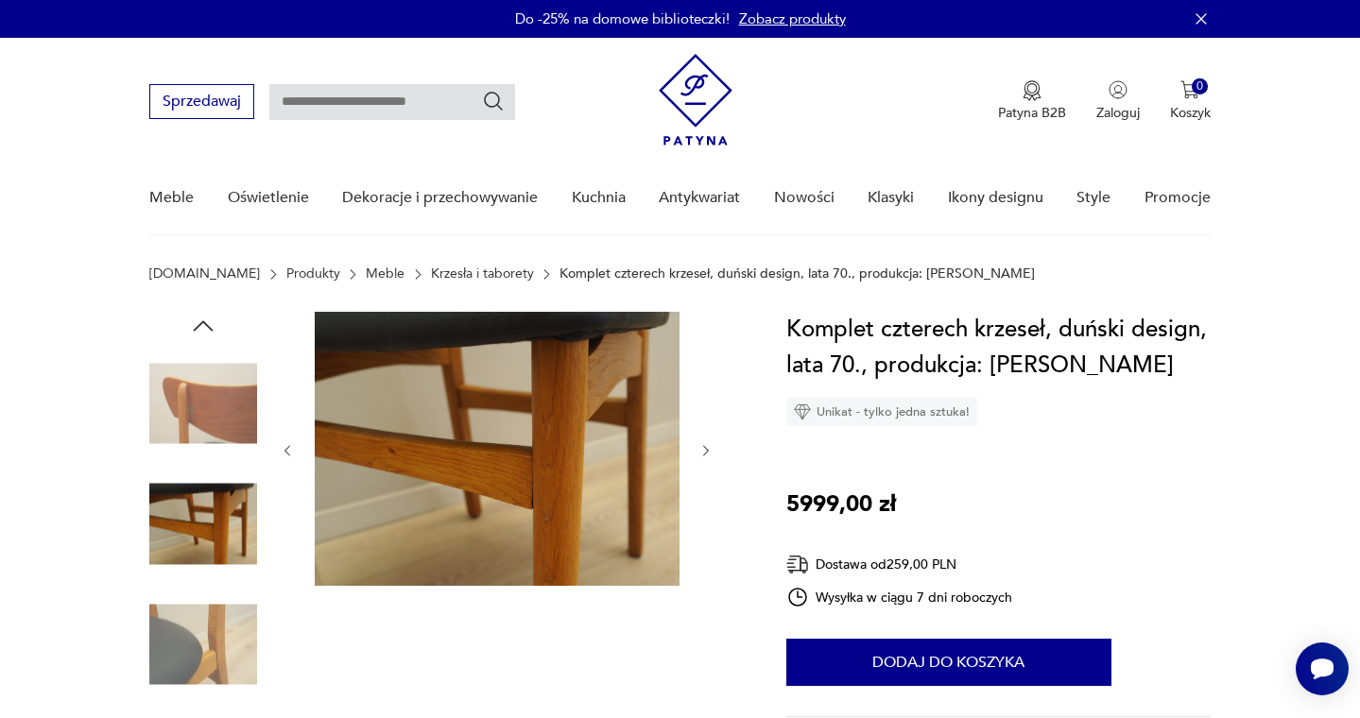
click at [713, 454] on icon "button" at bounding box center [707, 451] width 16 height 16
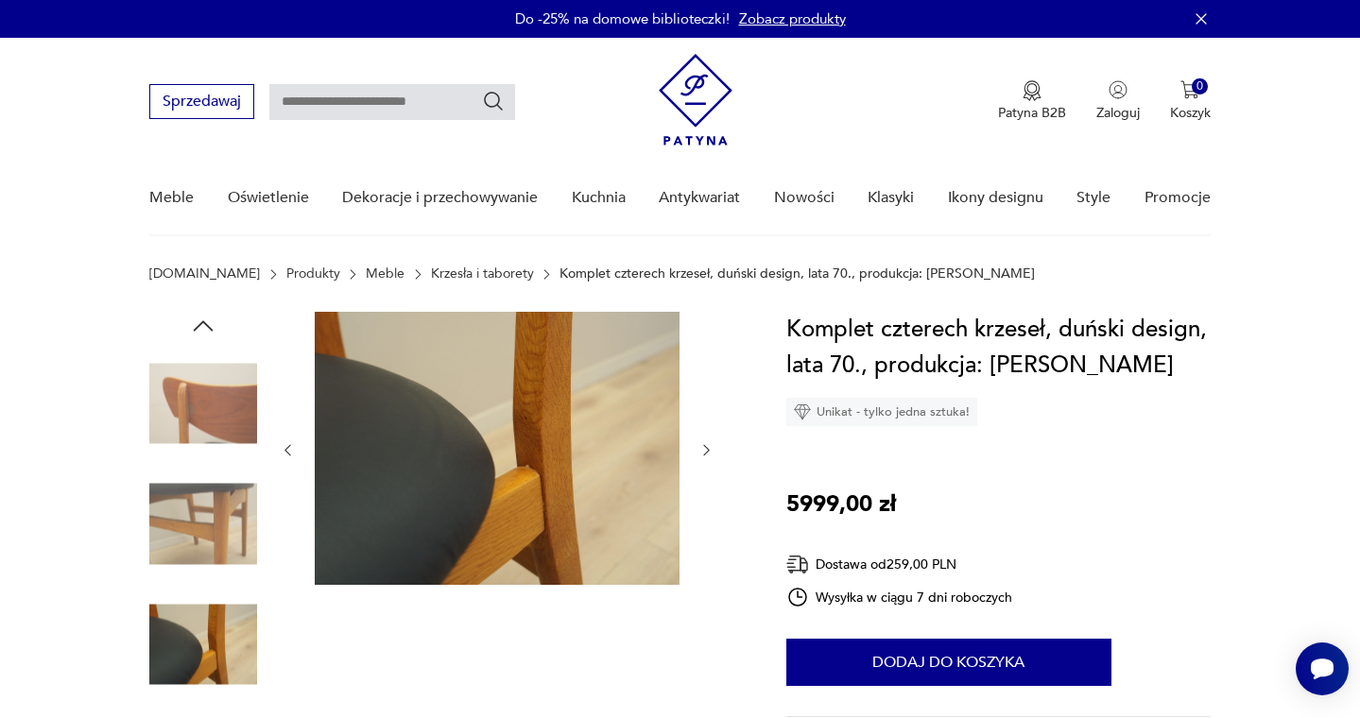
click at [206, 502] on img at bounding box center [203, 525] width 108 height 108
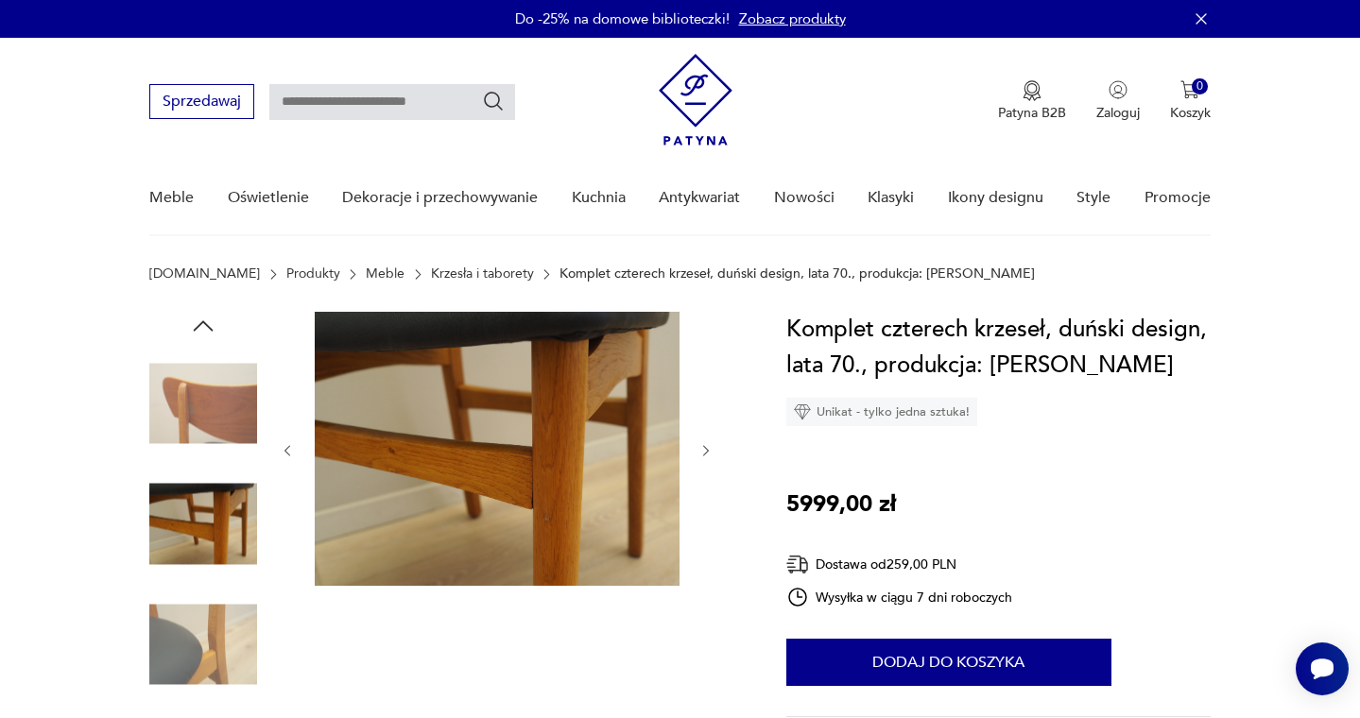
click at [228, 640] on img at bounding box center [203, 645] width 108 height 108
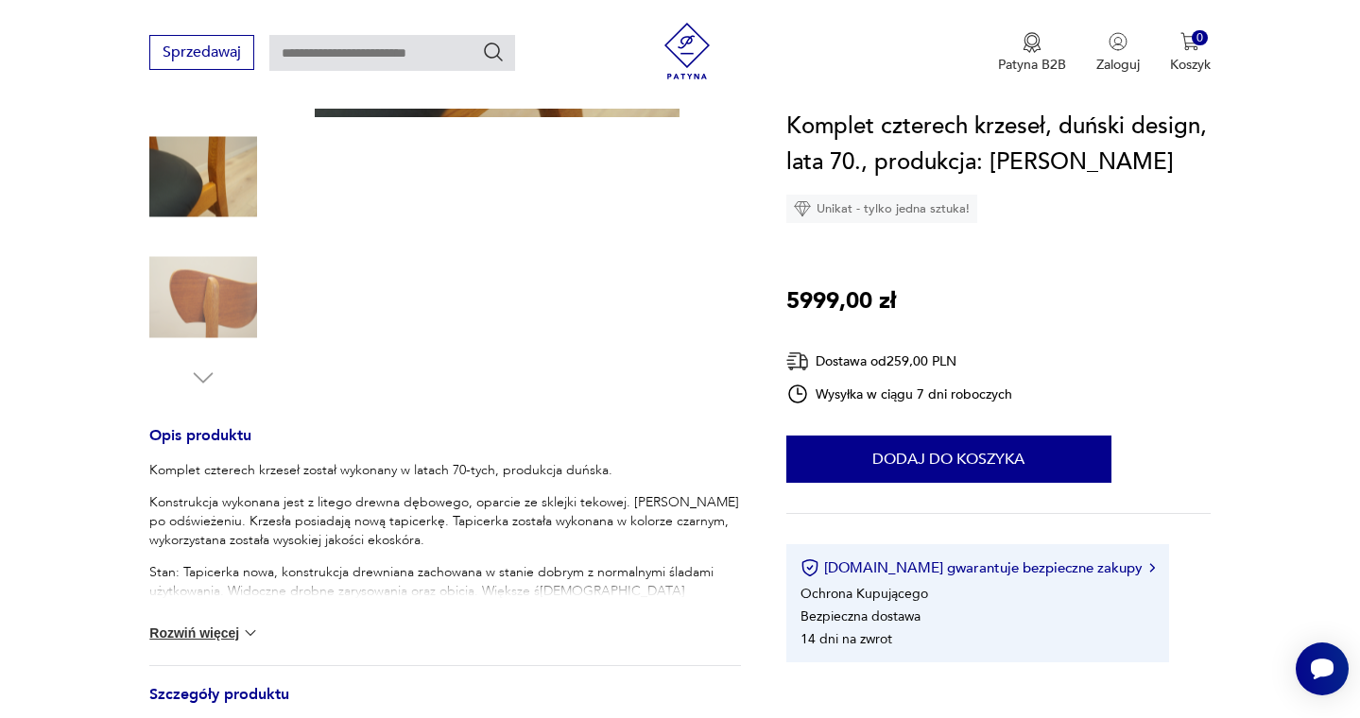
scroll to position [470, 0]
click at [217, 631] on button "Rozwiń więcej" at bounding box center [204, 631] width 110 height 19
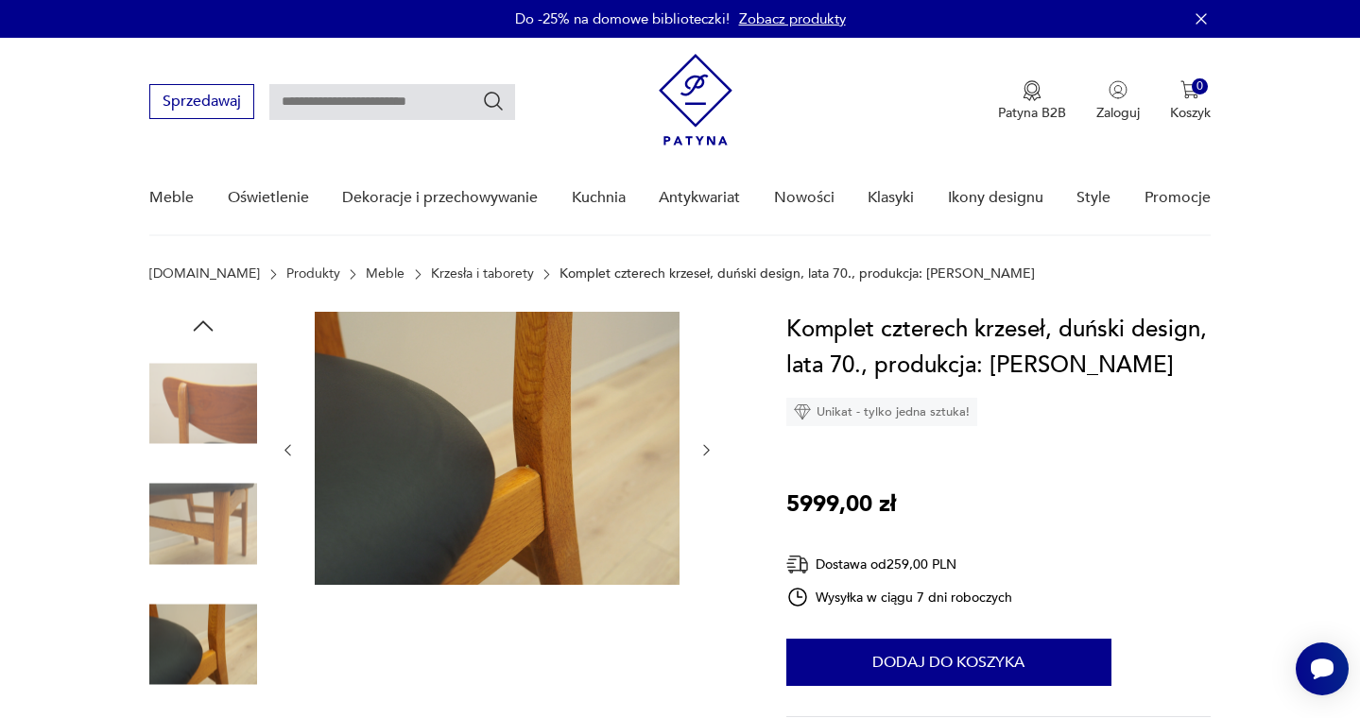
scroll to position [0, 0]
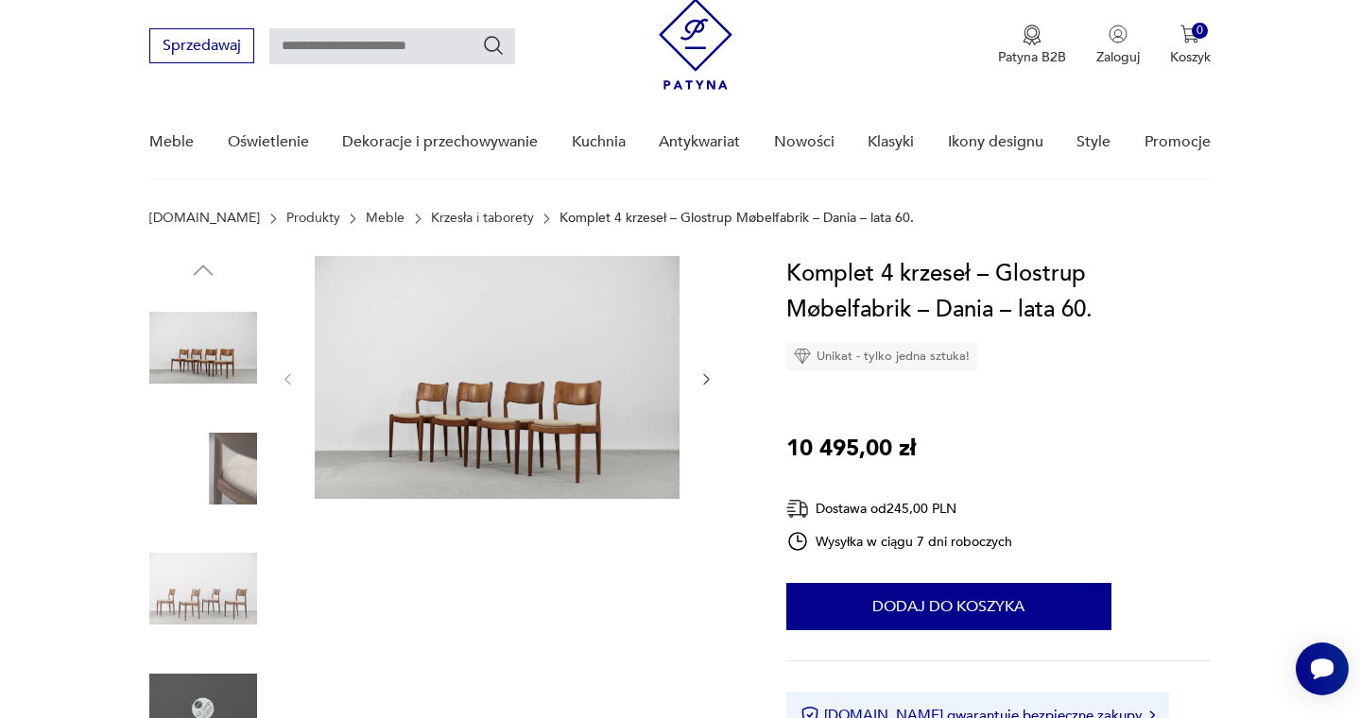
click at [710, 376] on icon "button" at bounding box center [707, 379] width 16 height 16
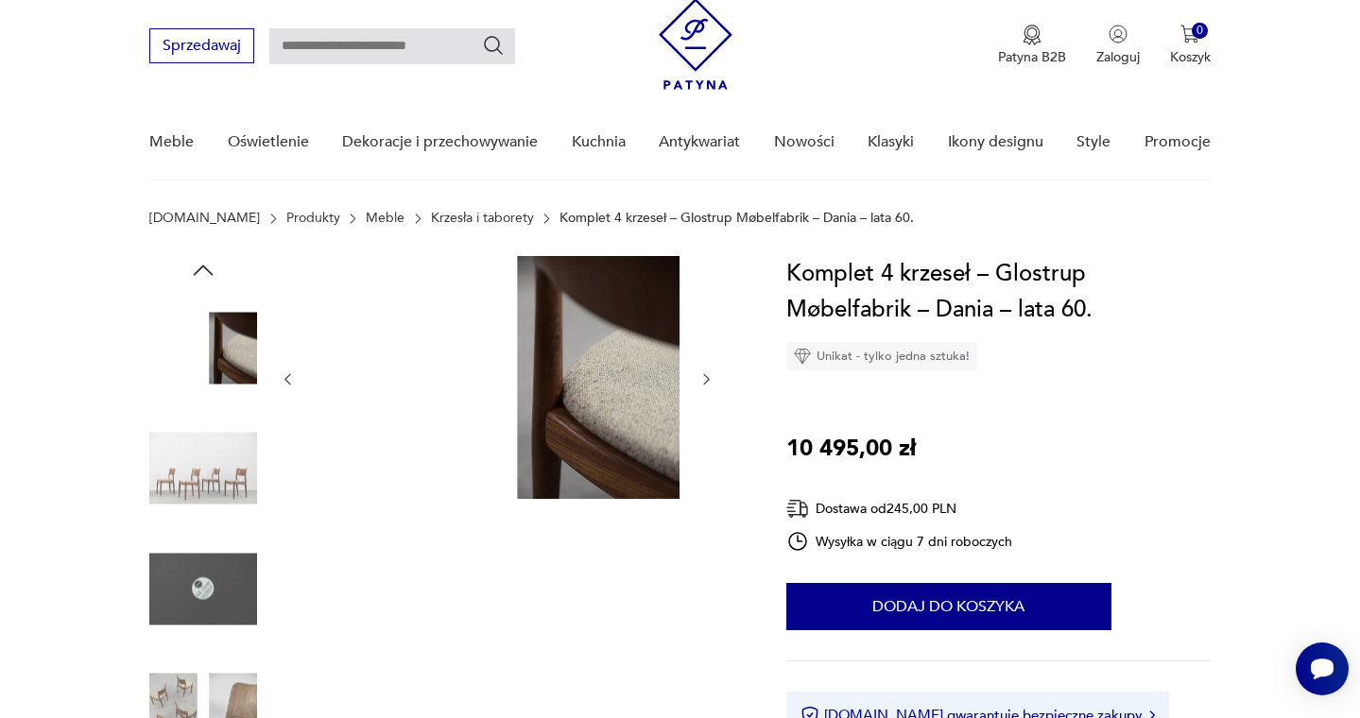
click at [710, 376] on icon "button" at bounding box center [707, 379] width 16 height 16
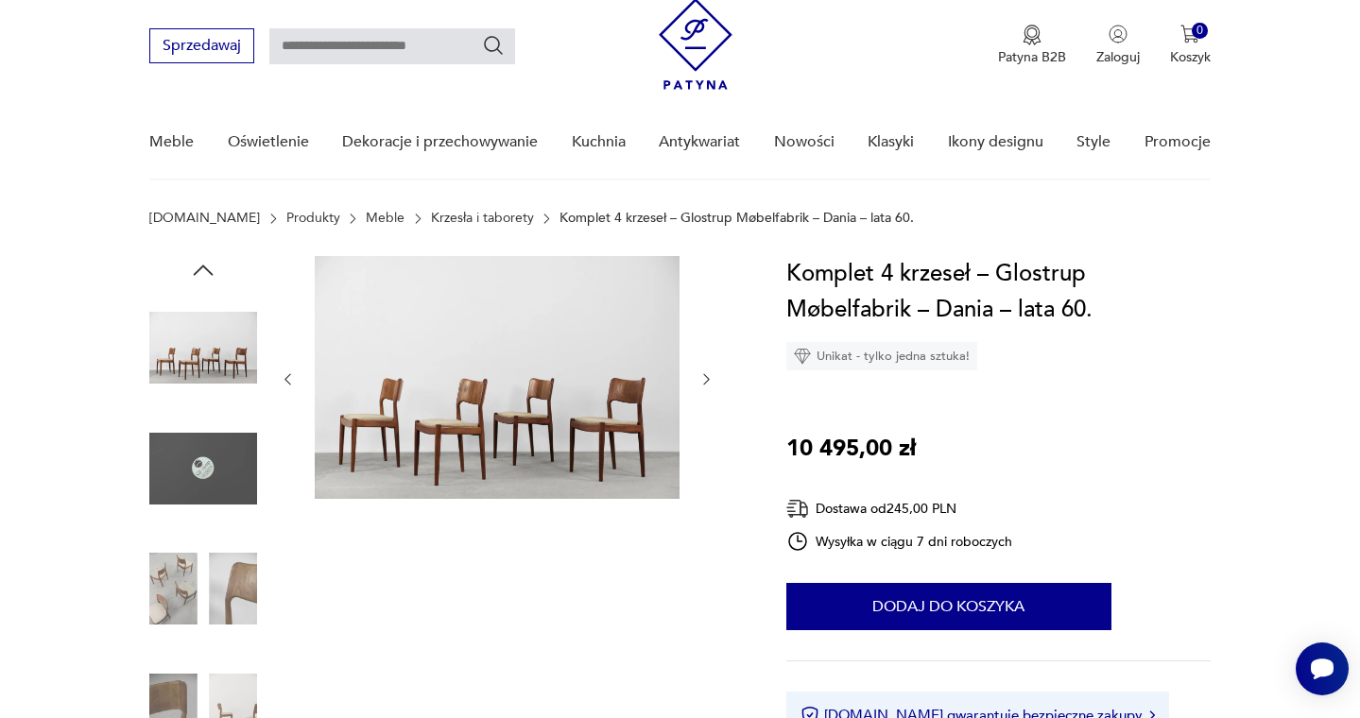
click at [710, 376] on icon "button" at bounding box center [707, 379] width 16 height 16
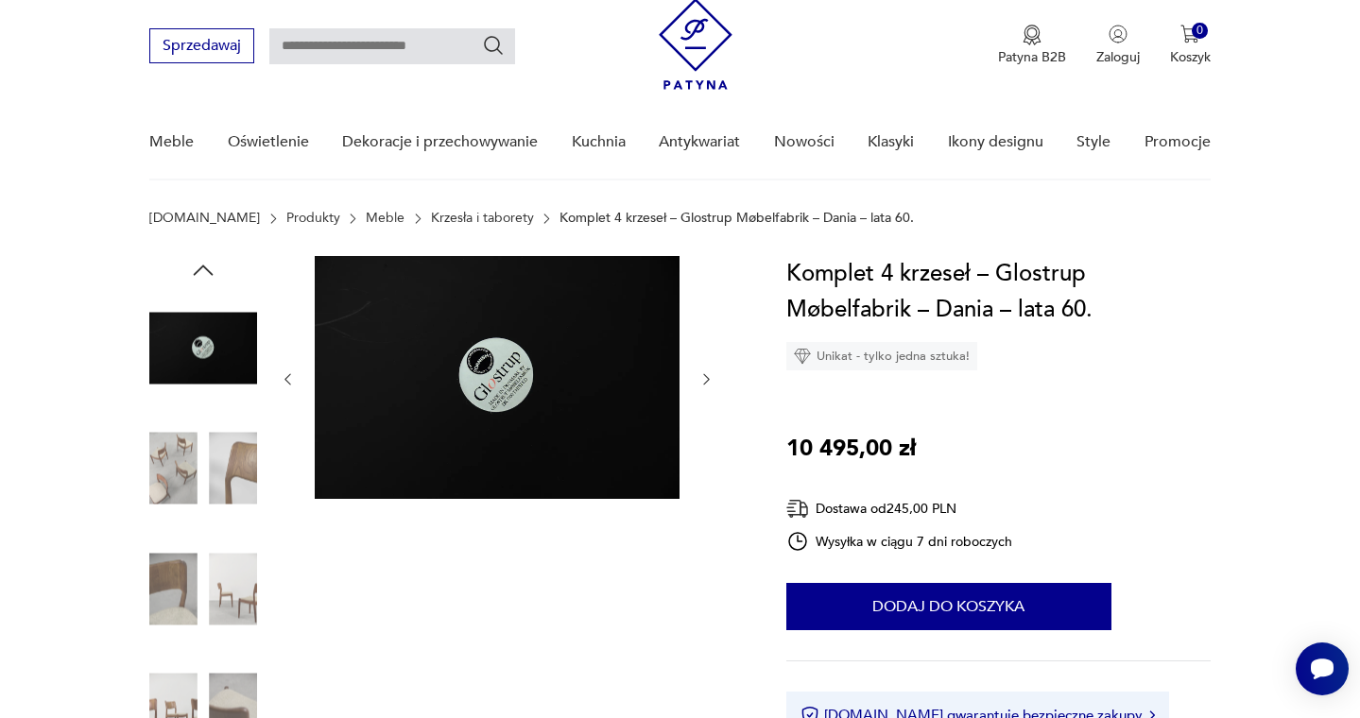
click at [710, 376] on icon "button" at bounding box center [707, 379] width 16 height 16
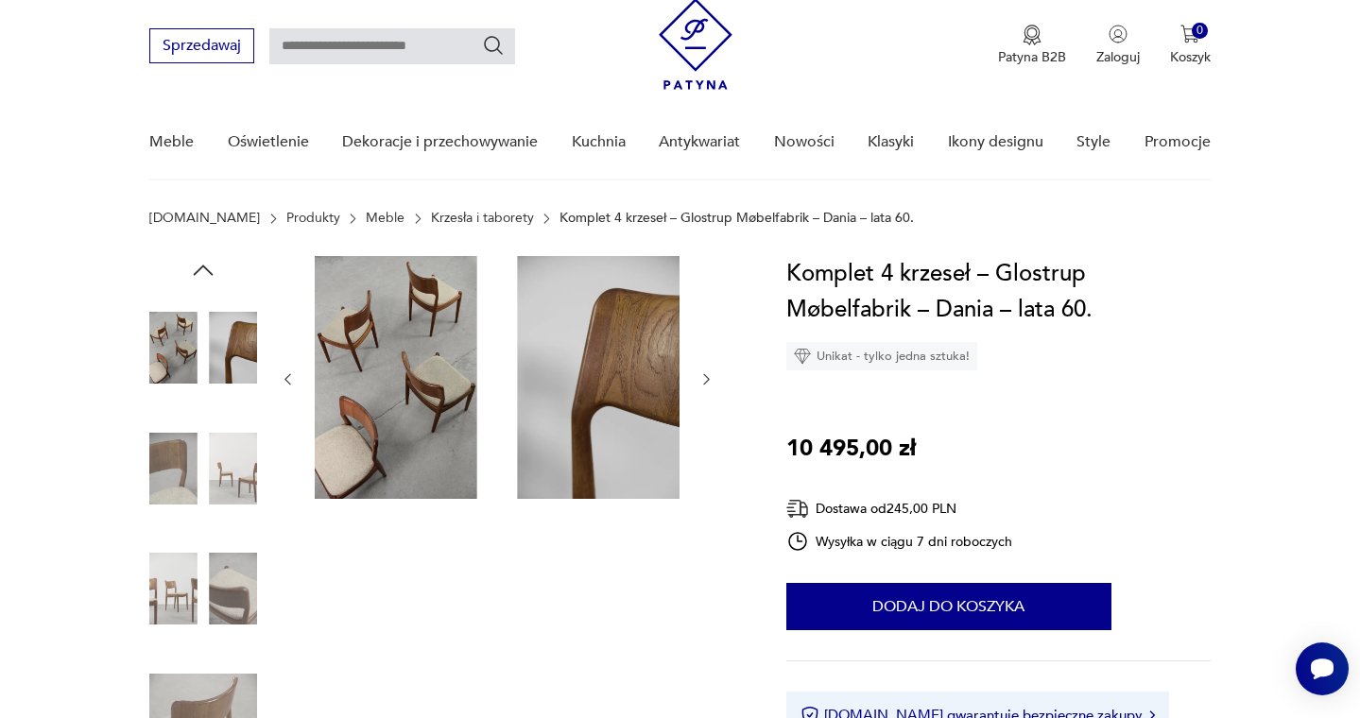
click at [710, 376] on icon "button" at bounding box center [707, 379] width 16 height 16
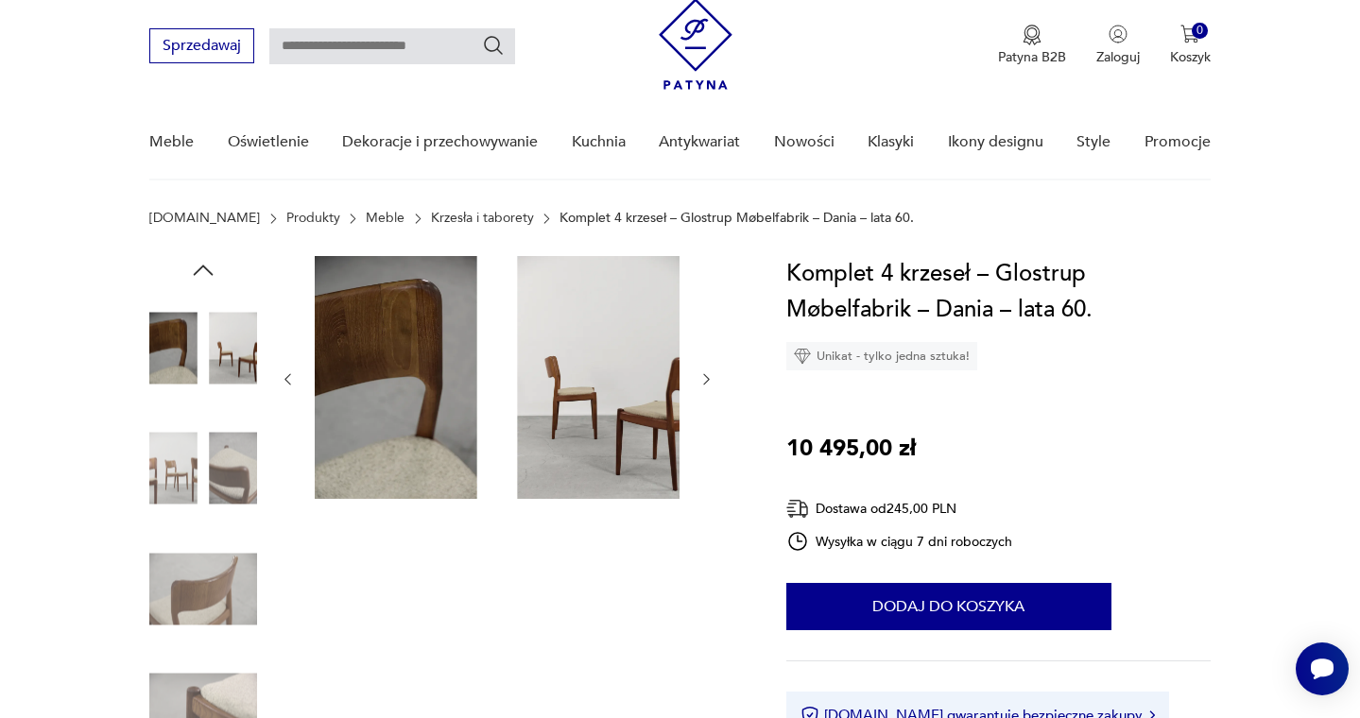
click at [710, 376] on icon "button" at bounding box center [707, 379] width 16 height 16
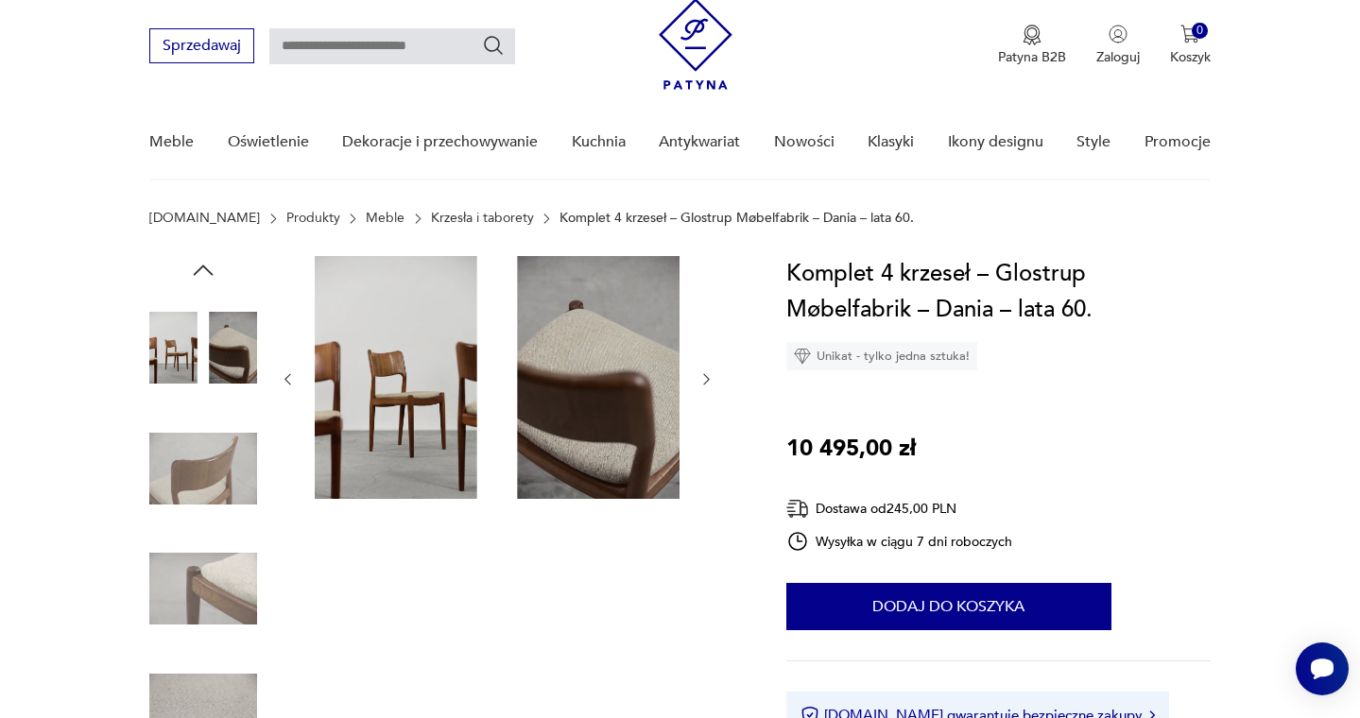
click at [710, 376] on icon "button" at bounding box center [707, 379] width 16 height 16
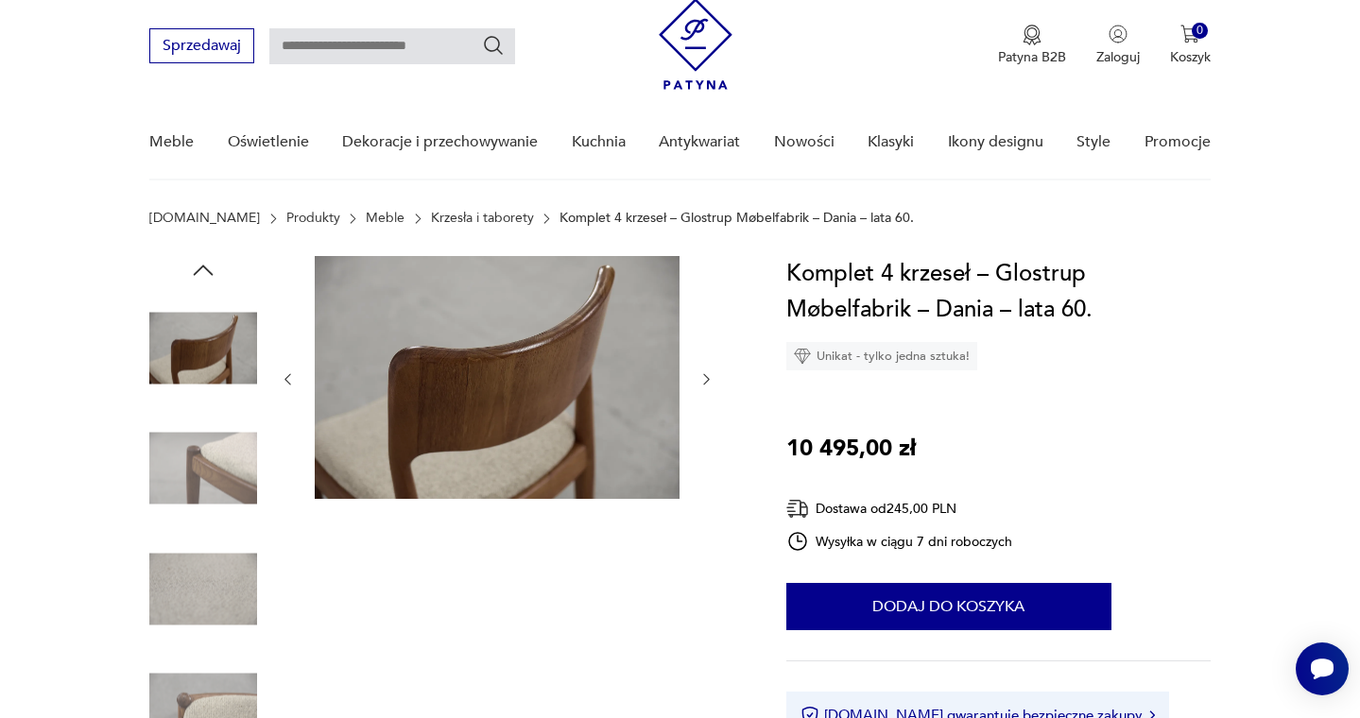
click at [710, 376] on icon "button" at bounding box center [707, 379] width 16 height 16
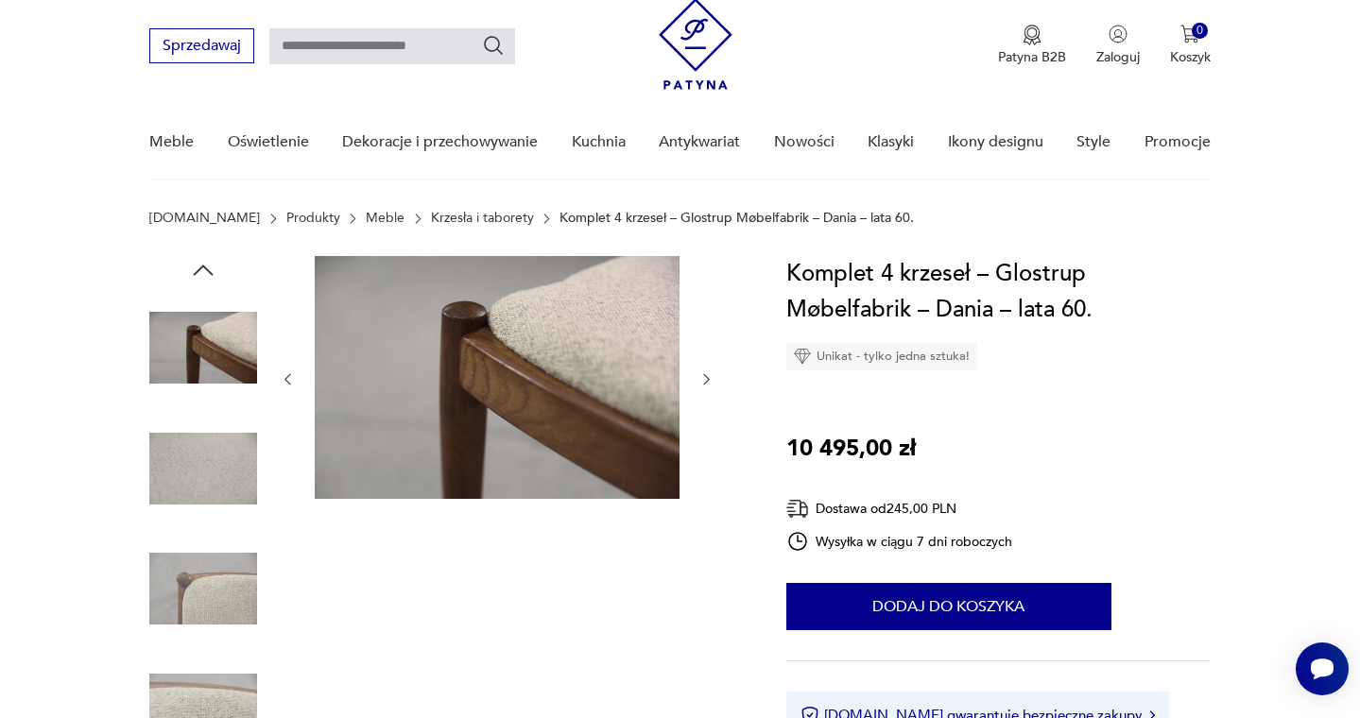
click at [710, 376] on icon "button" at bounding box center [707, 379] width 16 height 16
